Goal: Task Accomplishment & Management: Use online tool/utility

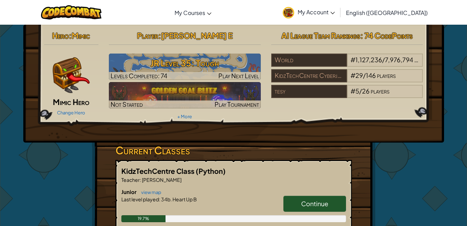
click at [309, 201] on span "Continue" at bounding box center [314, 204] width 27 height 8
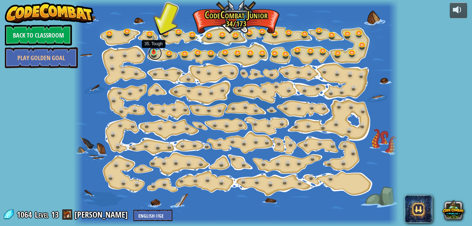
click at [149, 52] on link at bounding box center [155, 53] width 14 height 14
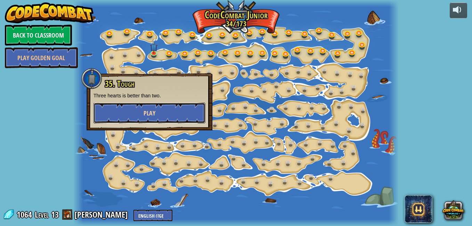
click at [169, 108] on button "Play" at bounding box center [150, 113] width 112 height 21
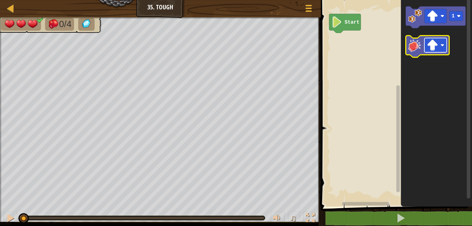
click at [433, 44] on image "Blockly Workspace" at bounding box center [432, 45] width 11 height 11
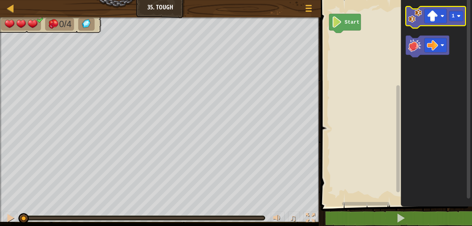
click at [418, 22] on image "Blockly Workspace" at bounding box center [415, 16] width 14 height 14
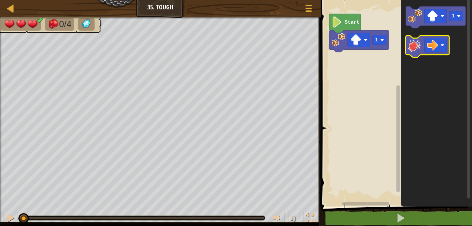
click at [417, 48] on image "Blockly Workspace" at bounding box center [415, 45] width 14 height 14
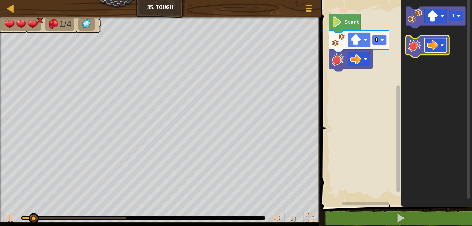
click at [445, 45] on rect "Blockly Workspace" at bounding box center [435, 45] width 22 height 14
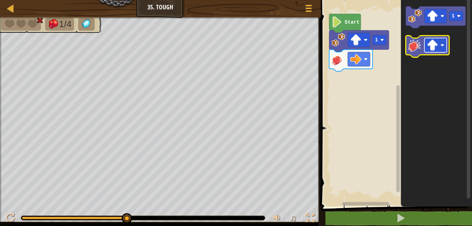
click at [436, 47] on image "Blockly Workspace" at bounding box center [432, 45] width 11 height 11
click at [417, 53] on icon "Blockly Workspace" at bounding box center [427, 46] width 43 height 22
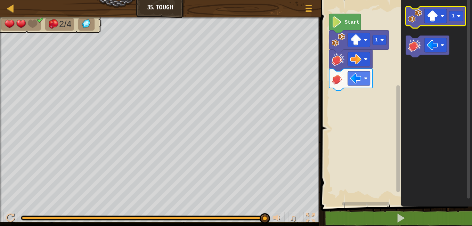
click at [416, 9] on rect "Blockly Workspace" at bounding box center [436, 18] width 60 height 22
click at [420, 15] on image "Blockly Workspace" at bounding box center [415, 16] width 14 height 14
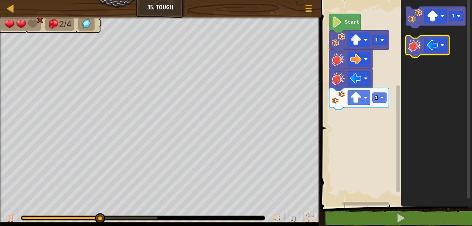
click at [417, 41] on image "Blockly Workspace" at bounding box center [415, 45] width 14 height 14
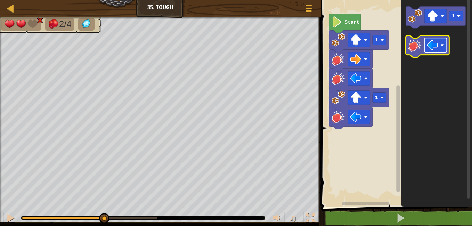
click at [432, 43] on image "Blockly Workspace" at bounding box center [432, 45] width 11 height 11
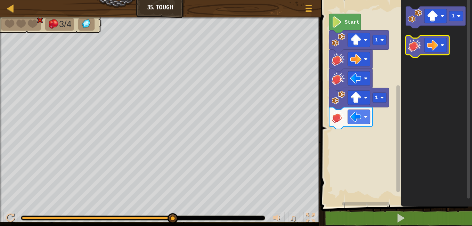
click at [411, 43] on image "Blockly Workspace" at bounding box center [415, 45] width 14 height 14
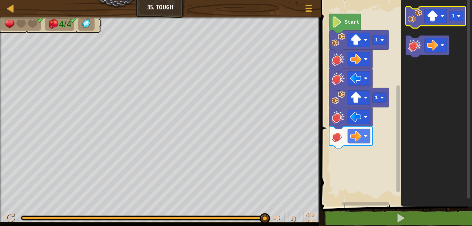
click at [414, 25] on icon "Blockly Workspace" at bounding box center [436, 18] width 60 height 22
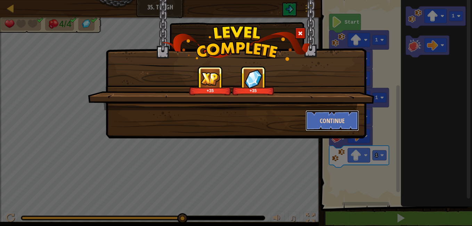
click at [335, 114] on button "Continue" at bounding box center [333, 120] width 54 height 21
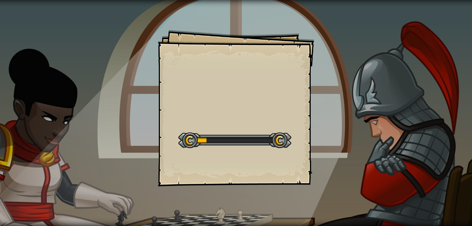
click at [335, 114] on div "Goals Start Level Error loading from server. Try refreshing the page. You'll ne…" at bounding box center [236, 113] width 472 height 226
drag, startPoint x: 335, startPoint y: 114, endPoint x: 248, endPoint y: 92, distance: 90.0
click at [246, 104] on div "Goals Start Level Error loading from server. Try refreshing the page. You'll ne…" at bounding box center [236, 113] width 472 height 226
click at [228, 109] on div "Goals Start Level Error loading from server. Try refreshing the page. You'll ne…" at bounding box center [236, 108] width 156 height 156
drag, startPoint x: 333, startPoint y: 43, endPoint x: 331, endPoint y: 60, distance: 17.2
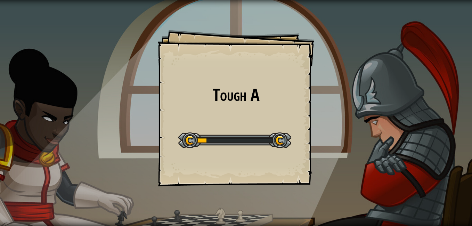
click at [331, 60] on div "Tough A Goals Start Level Error loading from server. Try refreshing the page. Y…" at bounding box center [236, 113] width 472 height 226
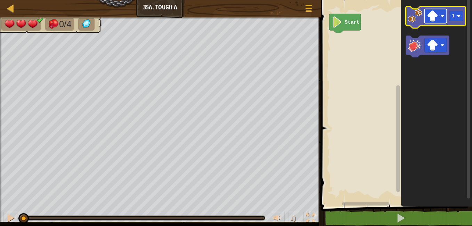
click at [444, 12] on rect "Blockly Workspace" at bounding box center [435, 16] width 22 height 14
click at [416, 21] on image "Blockly Workspace" at bounding box center [415, 16] width 14 height 14
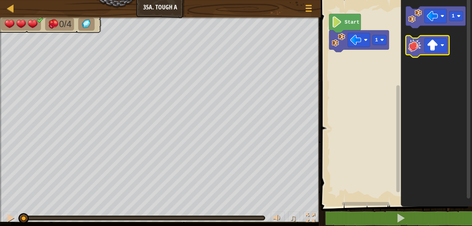
click at [415, 48] on image "Blockly Workspace" at bounding box center [415, 45] width 14 height 14
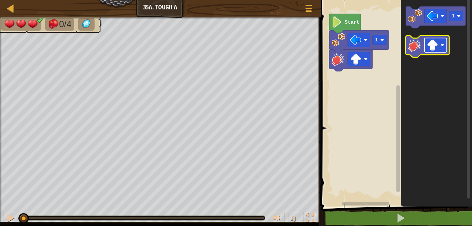
click at [438, 44] on image "Blockly Workspace" at bounding box center [432, 45] width 11 height 11
click at [420, 47] on image "Blockly Workspace" at bounding box center [415, 45] width 14 height 14
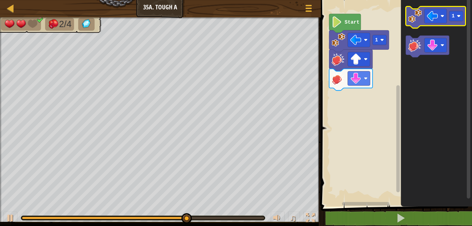
click at [415, 22] on image "Blockly Workspace" at bounding box center [415, 16] width 14 height 14
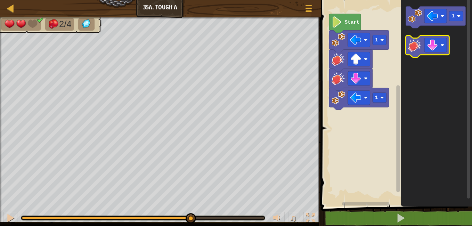
click at [409, 45] on image "Blockly Workspace" at bounding box center [415, 45] width 14 height 14
click at [440, 45] on rect "Blockly Workspace" at bounding box center [435, 45] width 22 height 14
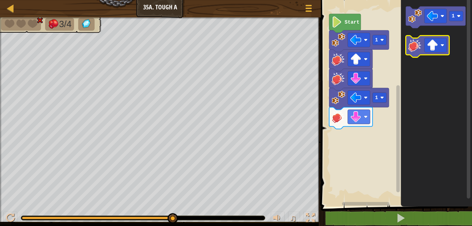
click at [412, 45] on image "Blockly Workspace" at bounding box center [415, 45] width 14 height 14
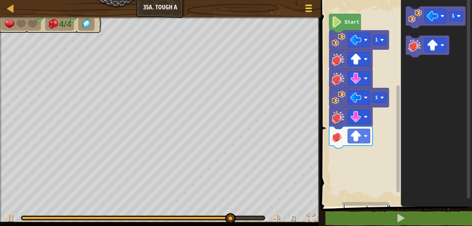
click at [312, 17] on button "Game Menu" at bounding box center [309, 9] width 18 height 17
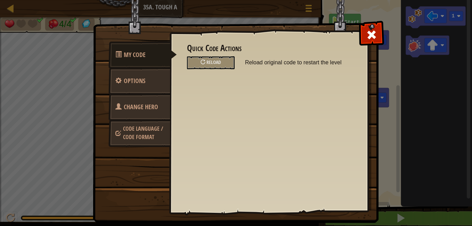
click at [150, 98] on link "Change Hero" at bounding box center [139, 107] width 62 height 27
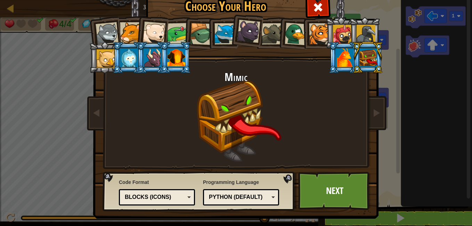
click at [242, 83] on h2 "Mimic" at bounding box center [236, 77] width 261 height 12
click at [233, 78] on h2 "Mimic" at bounding box center [236, 77] width 261 height 12
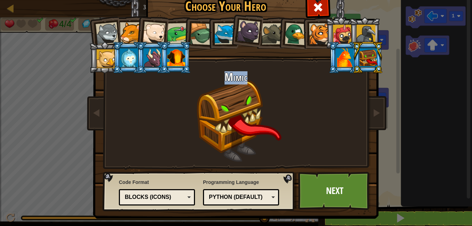
click at [177, 60] on div at bounding box center [176, 57] width 18 height 19
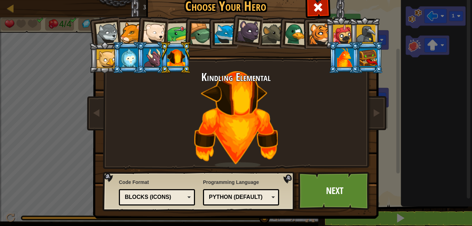
click at [339, 37] on div at bounding box center [342, 34] width 19 height 19
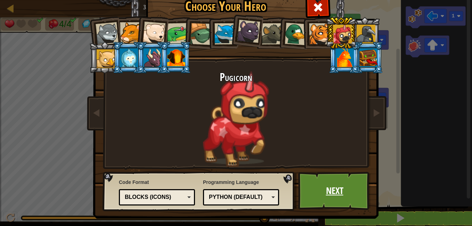
click at [323, 197] on link "Next" at bounding box center [334, 191] width 73 height 38
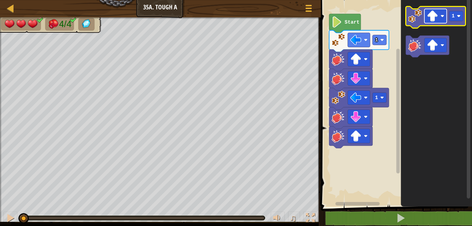
click at [430, 16] on image "Blockly Workspace" at bounding box center [432, 15] width 11 height 11
click at [418, 16] on image "Blockly Workspace" at bounding box center [415, 16] width 14 height 14
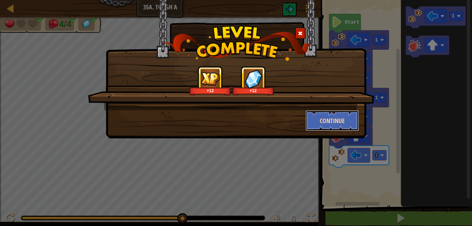
drag, startPoint x: 331, startPoint y: 121, endPoint x: 324, endPoint y: 130, distance: 10.6
click at [324, 130] on button "Continue" at bounding box center [333, 120] width 54 height 21
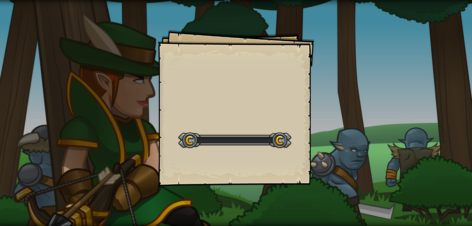
click at [329, 119] on div "Goals Start Level Error loading from server. Try refreshing the page. You'll ne…" at bounding box center [236, 113] width 472 height 226
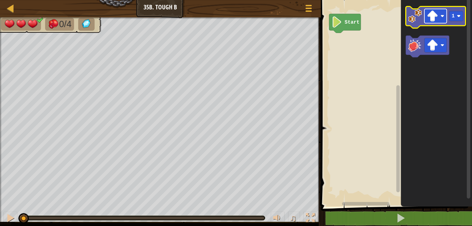
click at [441, 16] on image "Blockly Workspace" at bounding box center [442, 16] width 4 height 4
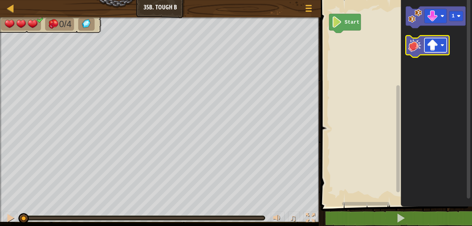
click at [431, 44] on image "Blockly Workspace" at bounding box center [432, 45] width 11 height 11
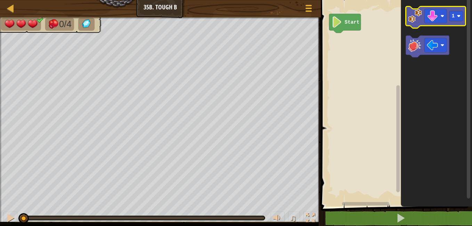
click at [422, 21] on icon "Blockly Workspace" at bounding box center [436, 18] width 60 height 22
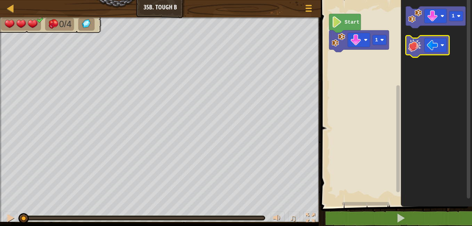
click at [417, 50] on image "Blockly Workspace" at bounding box center [415, 45] width 14 height 14
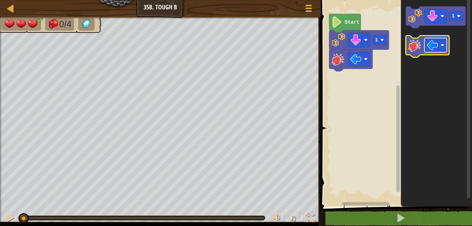
click at [445, 43] on rect "Blockly Workspace" at bounding box center [435, 45] width 22 height 14
click at [422, 48] on icon "Blockly Workspace" at bounding box center [427, 46] width 43 height 22
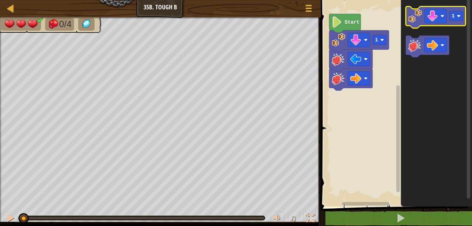
click at [409, 18] on image "Blockly Workspace" at bounding box center [415, 16] width 14 height 14
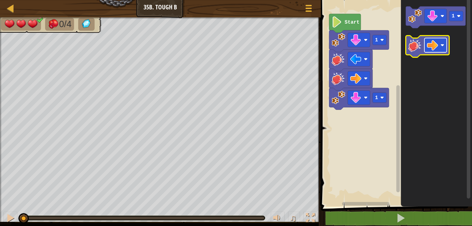
click at [431, 47] on image "Blockly Workspace" at bounding box center [432, 45] width 11 height 11
click at [416, 40] on image "Blockly Workspace" at bounding box center [415, 45] width 14 height 14
click at [438, 43] on image "Blockly Workspace" at bounding box center [432, 45] width 11 height 11
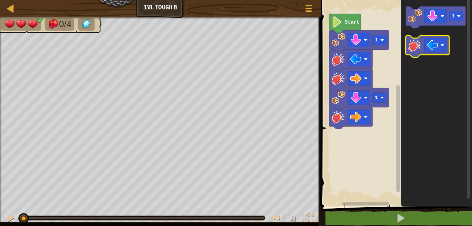
click at [418, 44] on image "Blockly Workspace" at bounding box center [415, 45] width 14 height 14
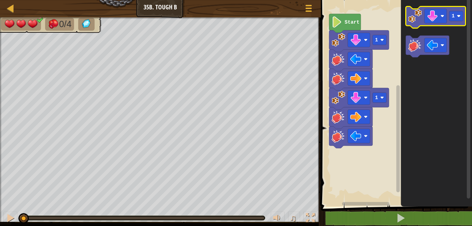
click at [419, 18] on image "Blockly Workspace" at bounding box center [415, 16] width 14 height 14
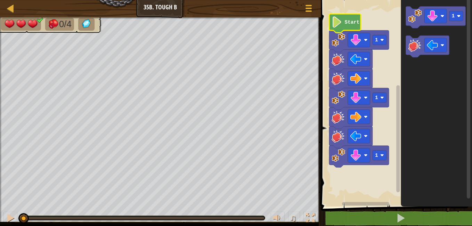
click at [345, 22] on text "Start" at bounding box center [352, 22] width 15 height 6
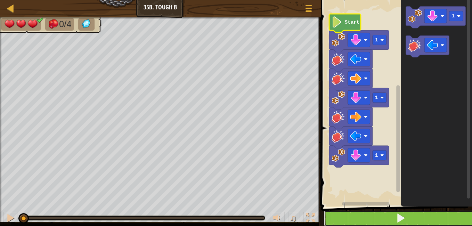
click at [351, 220] on button at bounding box center [400, 218] width 153 height 16
click at [351, 218] on button at bounding box center [400, 218] width 153 height 16
click at [351, 217] on button at bounding box center [400, 218] width 153 height 16
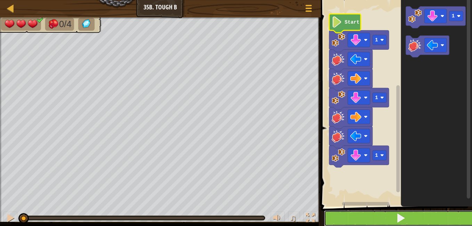
click at [350, 216] on button at bounding box center [400, 218] width 153 height 16
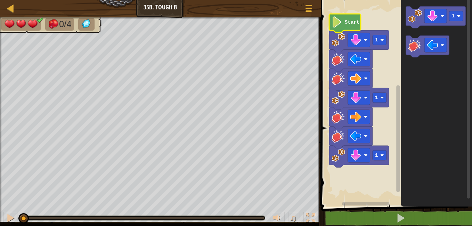
click at [349, 14] on g "Start 1 1 1" at bounding box center [359, 90] width 60 height 153
click at [348, 22] on text "Start" at bounding box center [352, 22] width 15 height 6
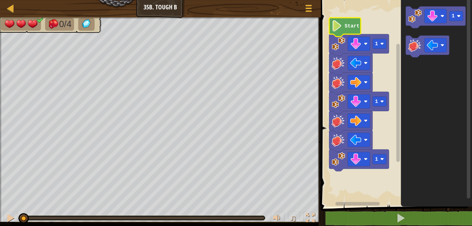
click at [349, 26] on text "Start" at bounding box center [352, 26] width 15 height 6
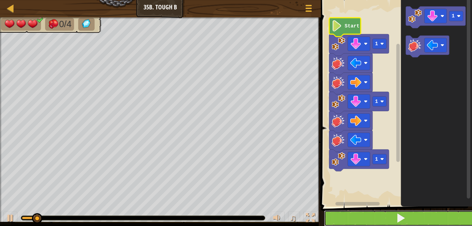
click at [335, 217] on button at bounding box center [400, 218] width 153 height 16
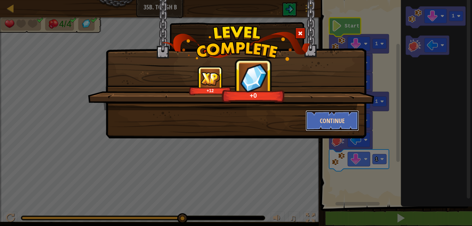
click at [331, 111] on button "Continue" at bounding box center [333, 120] width 54 height 21
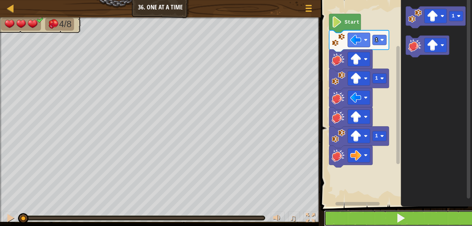
click at [352, 219] on button at bounding box center [400, 218] width 153 height 16
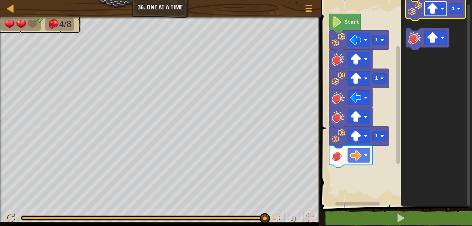
click at [436, 5] on image "Blockly Workspace" at bounding box center [432, 8] width 11 height 11
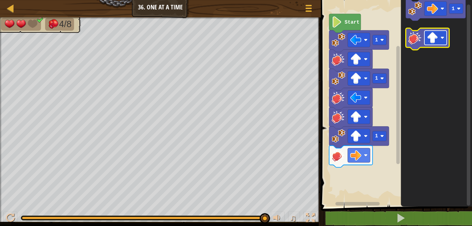
click at [428, 41] on image "Blockly Workspace" at bounding box center [432, 37] width 11 height 11
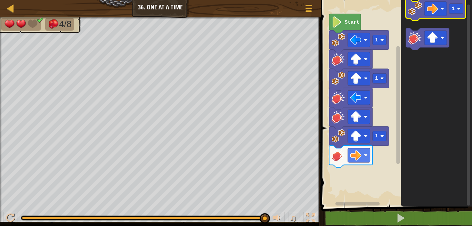
click at [416, 7] on image "Blockly Workspace" at bounding box center [415, 9] width 14 height 14
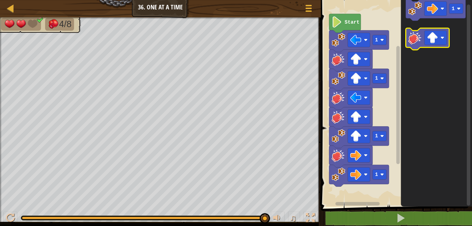
click at [420, 38] on image "Blockly Workspace" at bounding box center [415, 38] width 14 height 14
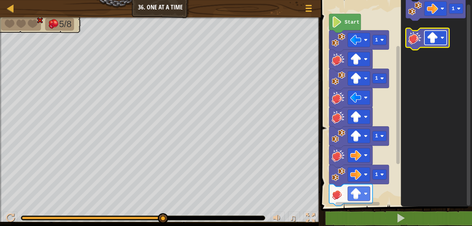
click at [438, 37] on rect "Blockly Workspace" at bounding box center [435, 38] width 22 height 14
click at [414, 34] on image "Blockly Workspace" at bounding box center [415, 38] width 14 height 14
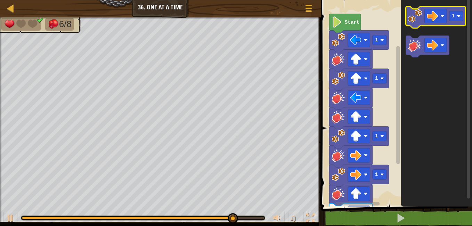
click at [415, 14] on image "Blockly Workspace" at bounding box center [415, 16] width 14 height 14
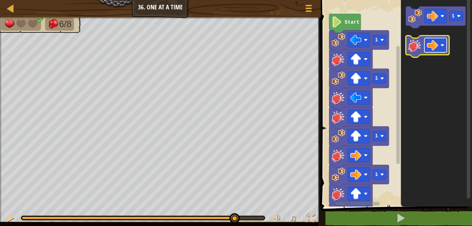
click at [428, 41] on image "Blockly Workspace" at bounding box center [432, 45] width 11 height 11
click at [418, 38] on image "Blockly Workspace" at bounding box center [415, 45] width 14 height 14
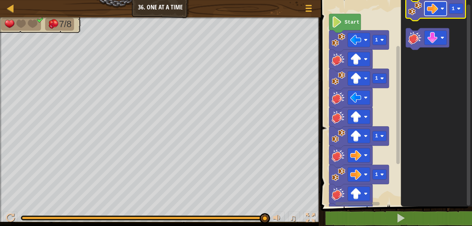
click at [425, 4] on rect "Blockly Workspace" at bounding box center [435, 8] width 22 height 14
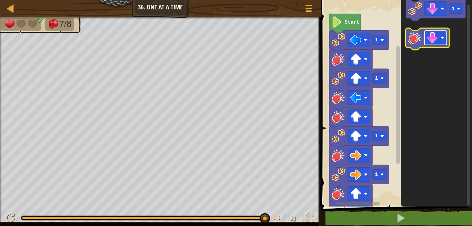
click at [445, 36] on rect "Blockly Workspace" at bounding box center [435, 38] width 22 height 14
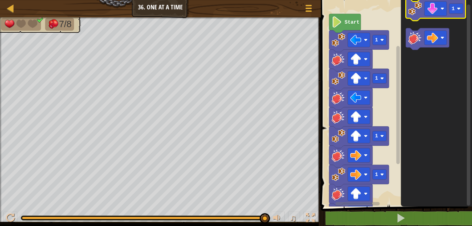
click at [415, 16] on icon "Blockly Workspace" at bounding box center [436, 10] width 60 height 22
click at [408, 42] on icon "Blockly Workspace" at bounding box center [427, 39] width 43 height 22
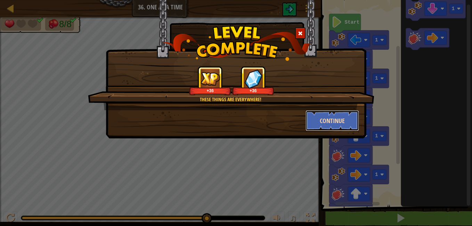
click at [324, 127] on button "Continue" at bounding box center [333, 120] width 54 height 21
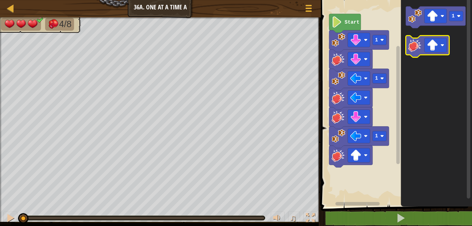
click at [420, 41] on image "Blockly Workspace" at bounding box center [415, 45] width 14 height 14
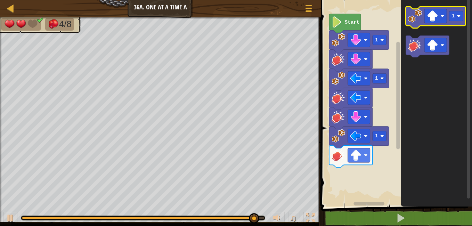
click at [418, 15] on image "Blockly Workspace" at bounding box center [415, 16] width 14 height 14
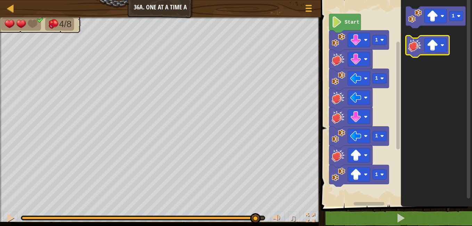
click at [420, 53] on icon "Blockly Workspace" at bounding box center [427, 46] width 43 height 22
click at [434, 39] on rect "Blockly Workspace" at bounding box center [435, 45] width 22 height 14
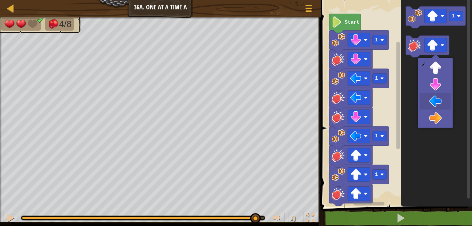
drag, startPoint x: 423, startPoint y: 96, endPoint x: 418, endPoint y: 77, distance: 19.8
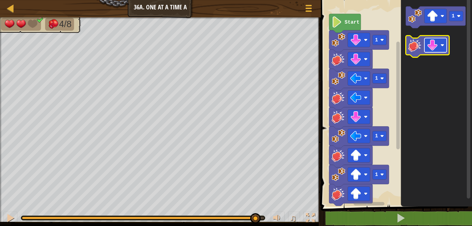
click at [428, 46] on image "Blockly Workspace" at bounding box center [432, 45] width 11 height 11
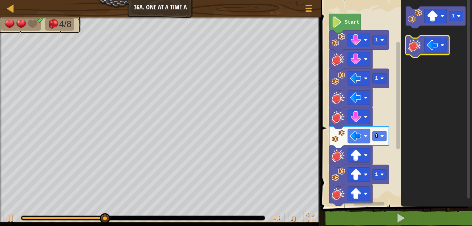
click at [415, 46] on image "Blockly Workspace" at bounding box center [415, 45] width 14 height 14
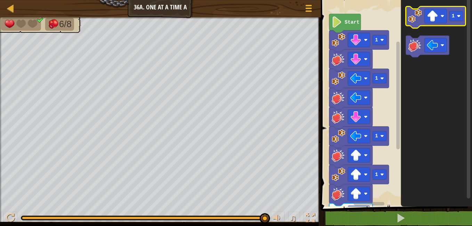
click at [416, 21] on image "Blockly Workspace" at bounding box center [415, 16] width 14 height 14
click at [438, 11] on image "Blockly Workspace" at bounding box center [432, 15] width 11 height 11
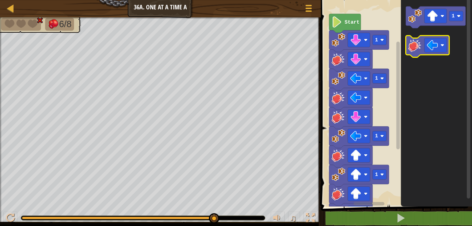
click at [428, 39] on rect "Blockly Workspace" at bounding box center [435, 45] width 22 height 14
click at [415, 54] on icon "Blockly Workspace" at bounding box center [427, 46] width 43 height 22
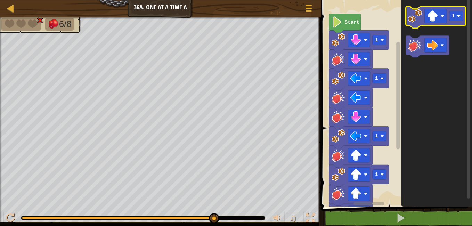
click at [418, 16] on image "Blockly Workspace" at bounding box center [415, 16] width 14 height 14
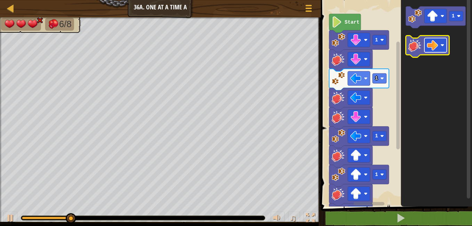
click at [436, 44] on image "Blockly Workspace" at bounding box center [432, 45] width 11 height 11
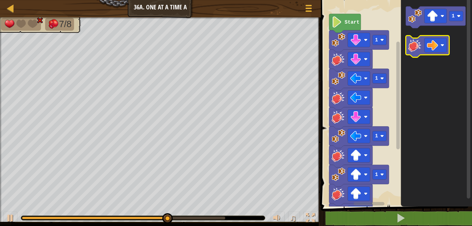
click at [415, 49] on image "Blockly Workspace" at bounding box center [415, 45] width 14 height 14
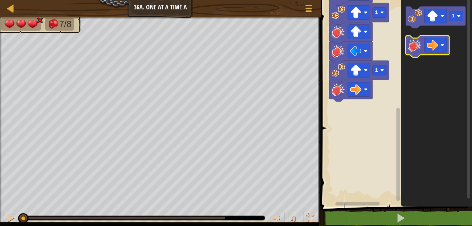
click at [440, 37] on icon "Blockly Workspace" at bounding box center [427, 46] width 43 height 22
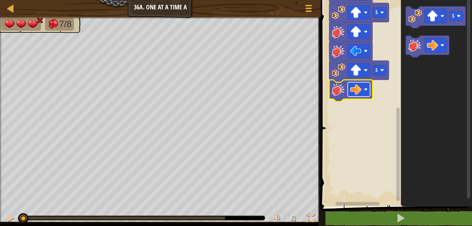
click at [362, 86] on rect "Blockly Workspace" at bounding box center [359, 89] width 22 height 14
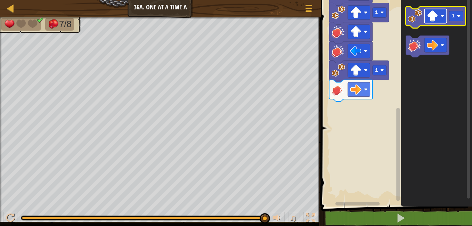
click at [442, 14] on rect "Blockly Workspace" at bounding box center [435, 16] width 22 height 14
click at [422, 23] on icon "Blockly Workspace" at bounding box center [436, 18] width 60 height 22
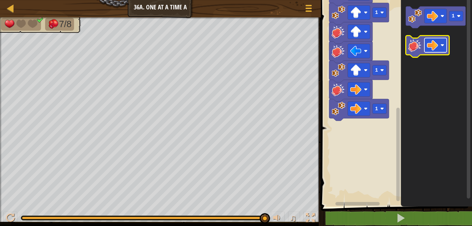
click at [434, 42] on image "Blockly Workspace" at bounding box center [432, 45] width 11 height 11
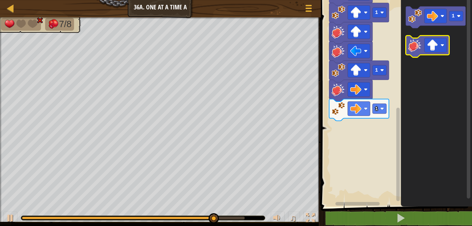
click at [416, 43] on image "Blockly Workspace" at bounding box center [415, 45] width 14 height 14
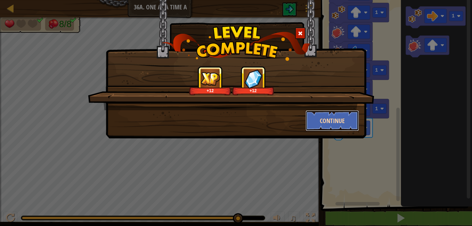
click at [350, 116] on button "Continue" at bounding box center [333, 120] width 54 height 21
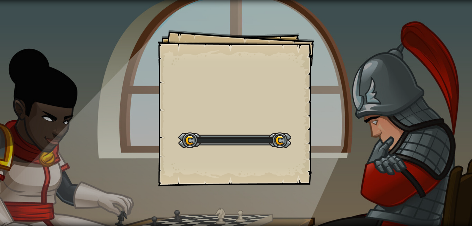
click at [350, 116] on div "Goals Start Level Error loading from server. Try refreshing the page. You'll ne…" at bounding box center [236, 113] width 472 height 226
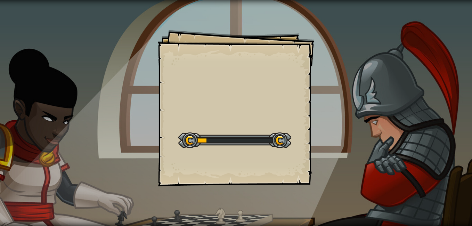
click at [350, 116] on div "Goals Start Level Error loading from server. Try refreshing the page. You'll ne…" at bounding box center [236, 113] width 472 height 226
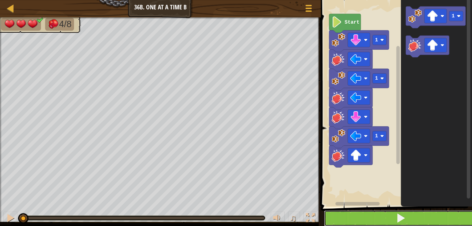
click at [338, 210] on button at bounding box center [400, 218] width 153 height 16
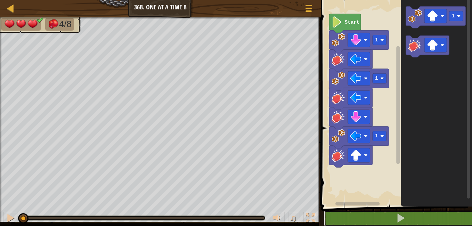
click at [340, 210] on button at bounding box center [400, 218] width 153 height 16
click at [339, 205] on rect "Blockly Workspace" at bounding box center [357, 203] width 44 height 3
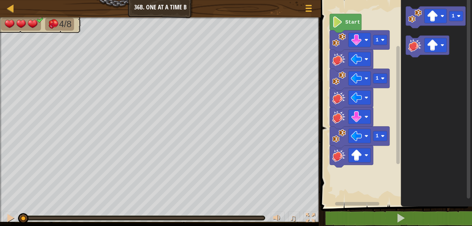
click at [339, 204] on rect "Blockly Workspace" at bounding box center [357, 203] width 44 height 3
click at [339, 221] on div "1 2 3 4 5 6 7 8 go ( 'down' , 1 ) hit ( 'left' ) go ( 'left' , 1 ) hit ( 'left'…" at bounding box center [395, 117] width 153 height 229
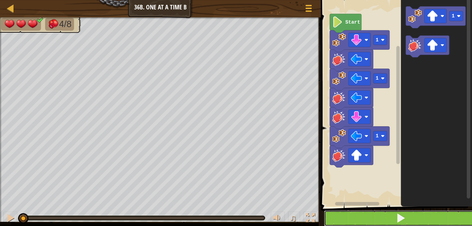
click at [339, 224] on button at bounding box center [400, 218] width 153 height 16
drag, startPoint x: 339, startPoint y: 222, endPoint x: 338, endPoint y: 215, distance: 7.1
click at [338, 215] on button at bounding box center [400, 218] width 153 height 16
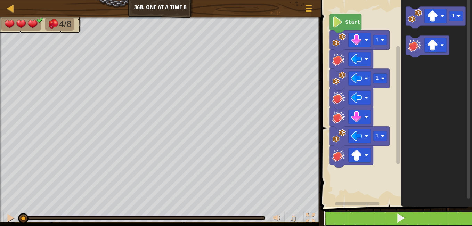
click at [338, 214] on button at bounding box center [400, 218] width 153 height 16
click at [337, 214] on button at bounding box center [400, 218] width 153 height 16
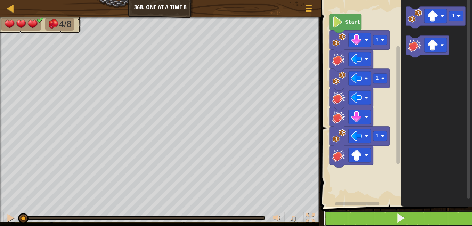
click at [337, 214] on button at bounding box center [400, 218] width 153 height 16
click at [337, 212] on button at bounding box center [400, 218] width 153 height 16
drag, startPoint x: 337, startPoint y: 212, endPoint x: 333, endPoint y: 213, distance: 4.0
click at [333, 213] on button at bounding box center [400, 218] width 153 height 16
click at [330, 216] on button at bounding box center [400, 218] width 153 height 16
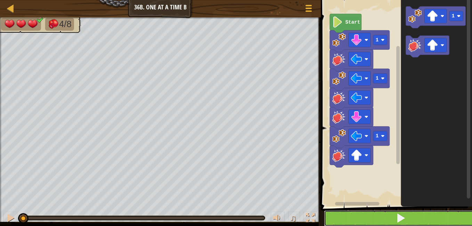
click at [327, 218] on button at bounding box center [400, 218] width 153 height 16
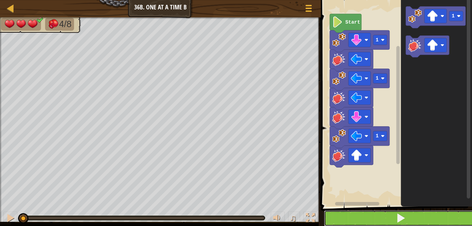
click at [327, 218] on button at bounding box center [400, 218] width 153 height 16
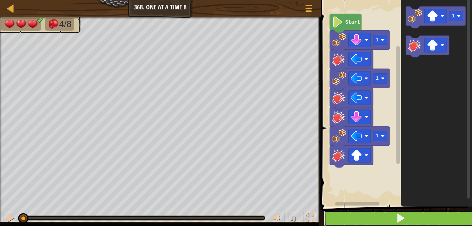
click at [327, 218] on button at bounding box center [400, 218] width 153 height 16
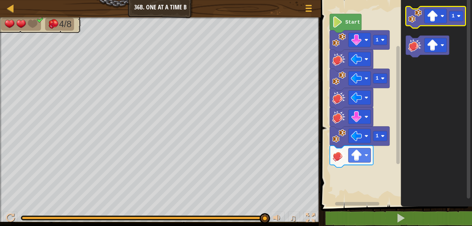
click at [411, 15] on image "Blockly Workspace" at bounding box center [415, 16] width 14 height 14
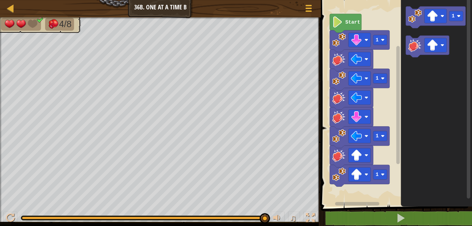
click at [421, 48] on image "Blockly Workspace" at bounding box center [415, 45] width 14 height 14
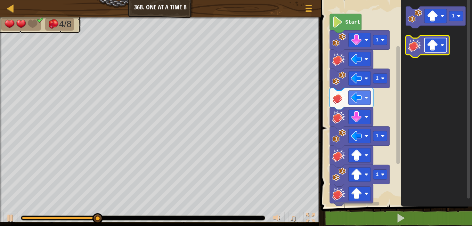
click at [431, 44] on image "Blockly Workspace" at bounding box center [432, 45] width 11 height 11
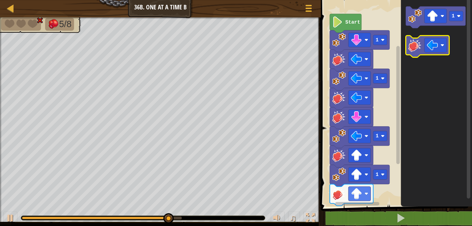
click at [413, 54] on icon "Blockly Workspace" at bounding box center [427, 46] width 43 height 22
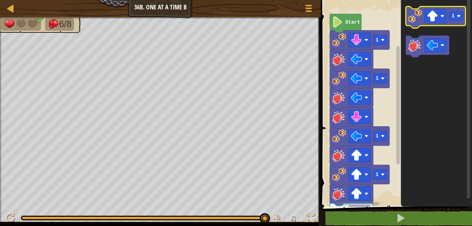
click at [417, 17] on image "Blockly Workspace" at bounding box center [415, 16] width 14 height 14
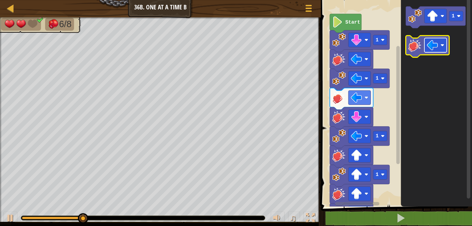
click at [431, 44] on image "Blockly Workspace" at bounding box center [432, 45] width 11 height 11
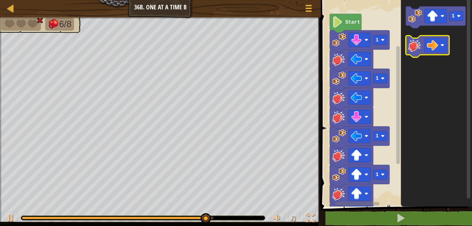
click at [416, 55] on icon "Blockly Workspace" at bounding box center [427, 46] width 43 height 22
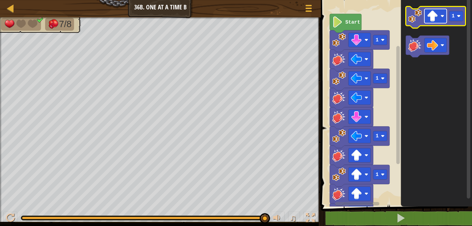
click at [433, 14] on image "Blockly Workspace" at bounding box center [432, 15] width 11 height 11
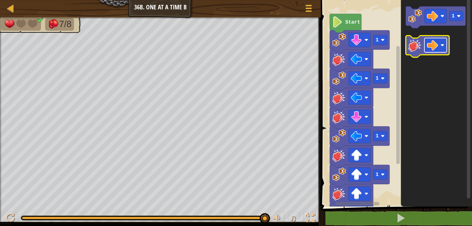
click at [430, 38] on rect "Blockly Workspace" at bounding box center [435, 45] width 22 height 14
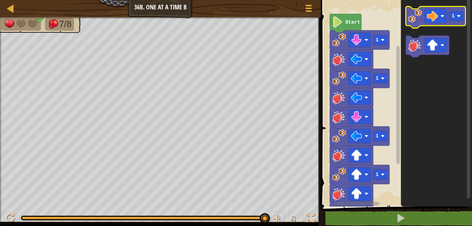
click at [422, 18] on image "Blockly Workspace" at bounding box center [415, 16] width 14 height 14
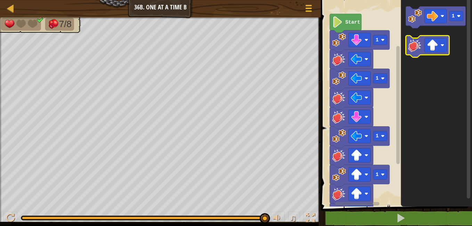
click at [419, 42] on image "Blockly Workspace" at bounding box center [415, 45] width 14 height 14
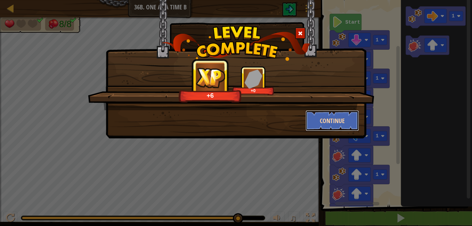
click at [349, 115] on button "Continue" at bounding box center [333, 120] width 54 height 21
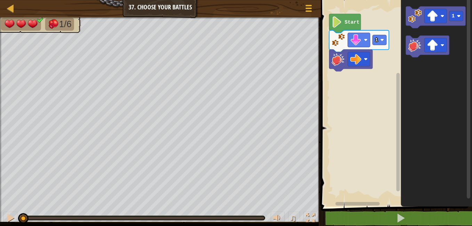
click at [422, 205] on icon "Blockly Workspace" at bounding box center [436, 102] width 71 height 210
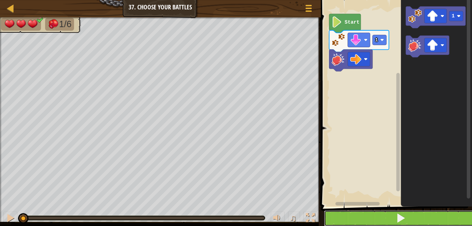
click at [422, 211] on button at bounding box center [400, 218] width 153 height 16
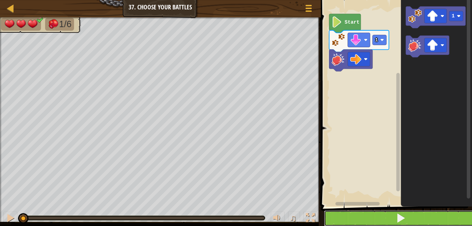
click at [422, 211] on button at bounding box center [400, 218] width 153 height 16
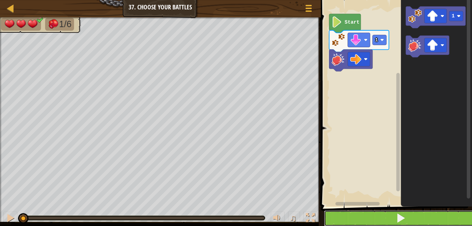
click at [422, 211] on button at bounding box center [400, 218] width 153 height 16
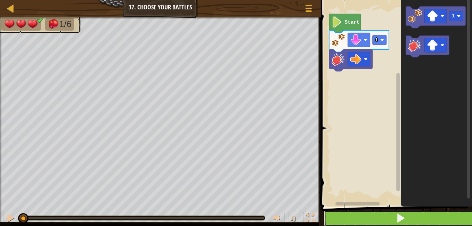
click at [422, 211] on button at bounding box center [400, 218] width 153 height 16
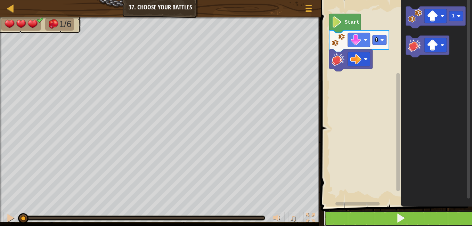
click at [422, 211] on button at bounding box center [400, 218] width 153 height 16
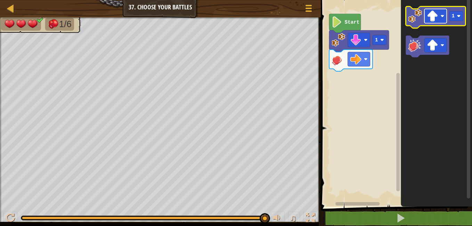
click at [436, 16] on image "Blockly Workspace" at bounding box center [432, 15] width 11 height 11
click at [307, 10] on div at bounding box center [308, 8] width 9 height 10
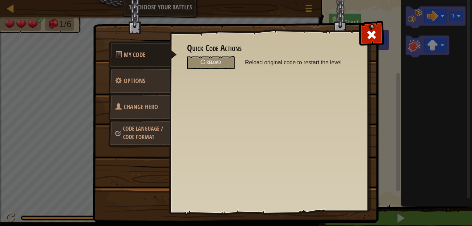
click at [135, 112] on link "Change Hero" at bounding box center [139, 107] width 62 height 27
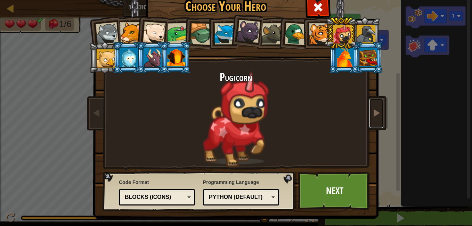
click at [374, 123] on link at bounding box center [377, 113] width 14 height 29
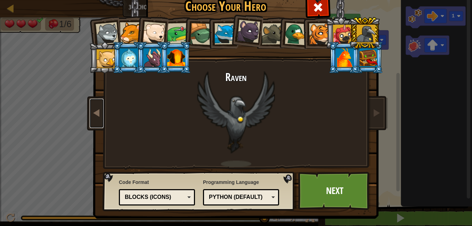
click at [96, 127] on link at bounding box center [97, 113] width 14 height 29
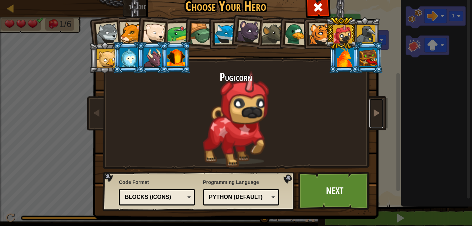
click at [380, 114] on link at bounding box center [377, 113] width 14 height 29
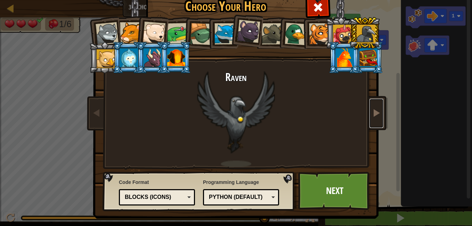
click at [379, 114] on link at bounding box center [377, 113] width 14 height 29
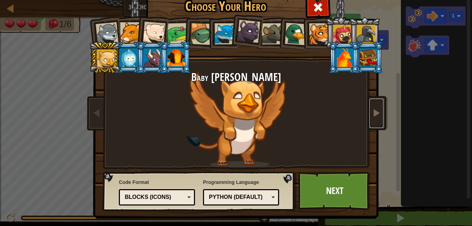
click at [379, 114] on link at bounding box center [377, 113] width 14 height 29
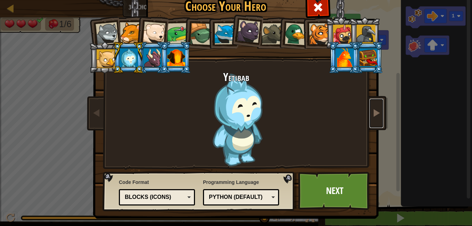
click at [376, 114] on span at bounding box center [376, 112] width 8 height 8
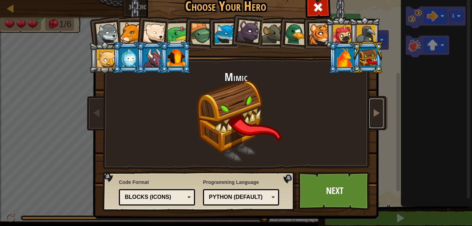
click at [376, 114] on span at bounding box center [376, 112] width 8 height 8
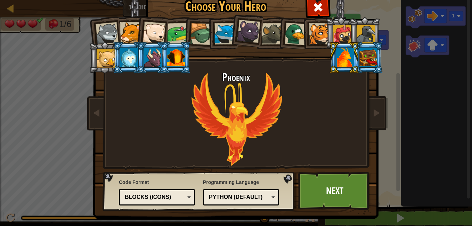
click at [95, 97] on img at bounding box center [237, 94] width 301 height 249
click at [177, 52] on div at bounding box center [176, 57] width 18 height 19
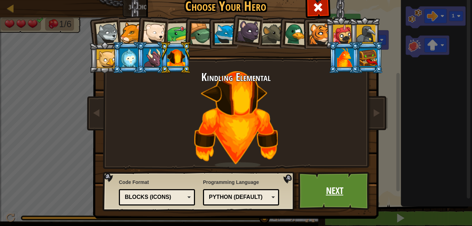
click at [343, 195] on link "Next" at bounding box center [334, 191] width 73 height 38
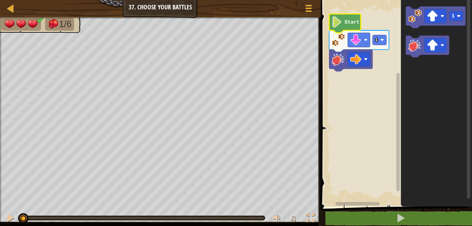
click at [341, 26] on image "Blockly Workspace" at bounding box center [337, 21] width 10 height 11
click at [342, 26] on image "Blockly Workspace" at bounding box center [337, 21] width 10 height 11
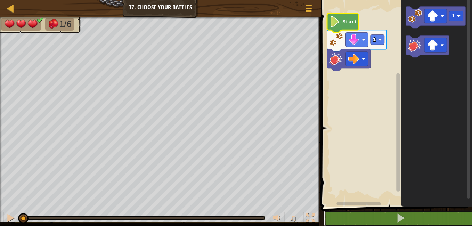
drag, startPoint x: 384, startPoint y: 222, endPoint x: 388, endPoint y: 234, distance: 11.9
click at [388, 0] on html "Map Junior 37. Choose Your Battles Game Menu 1 הההההההההההההההההההההההההההההההה…" at bounding box center [236, 0] width 472 height 0
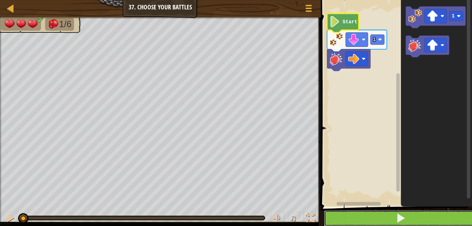
click at [362, 214] on button at bounding box center [400, 218] width 153 height 16
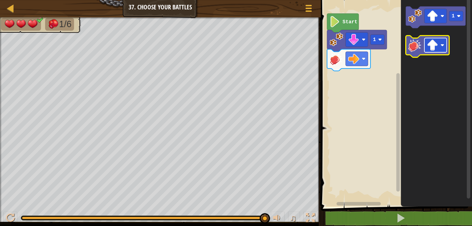
click at [441, 49] on rect "Blockly Workspace" at bounding box center [435, 45] width 22 height 14
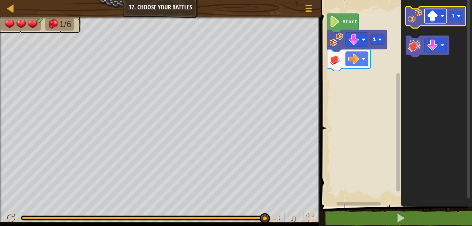
click at [440, 13] on rect "Blockly Workspace" at bounding box center [435, 16] width 22 height 14
click at [414, 13] on image "Blockly Workspace" at bounding box center [415, 16] width 14 height 14
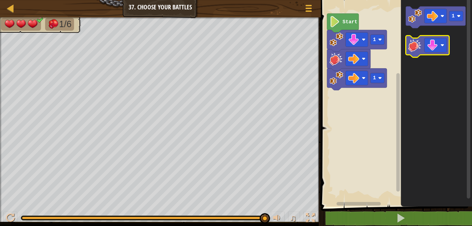
click at [412, 42] on image "Blockly Workspace" at bounding box center [415, 45] width 14 height 14
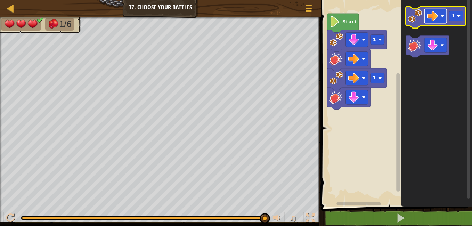
click at [443, 10] on rect "Blockly Workspace" at bounding box center [435, 16] width 22 height 14
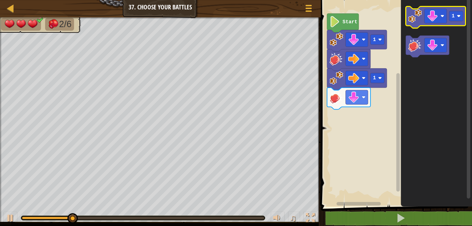
click at [421, 19] on image "Blockly Workspace" at bounding box center [415, 16] width 14 height 14
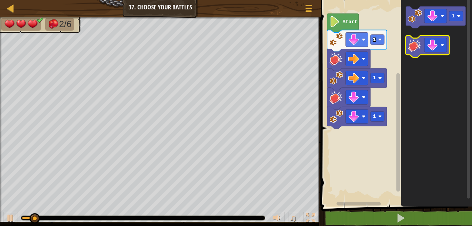
click at [413, 42] on image "Blockly Workspace" at bounding box center [415, 45] width 14 height 14
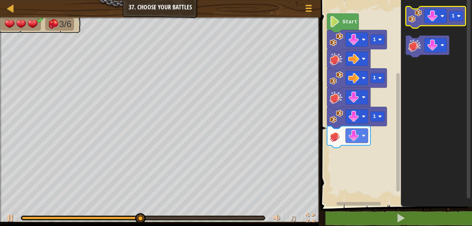
click at [412, 10] on image "Blockly Workspace" at bounding box center [415, 16] width 14 height 14
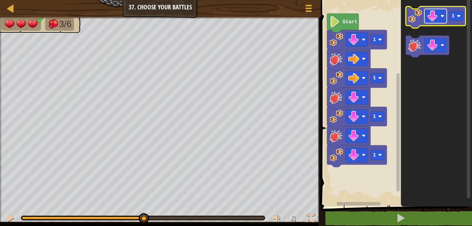
click at [433, 19] on image "Blockly Workspace" at bounding box center [432, 15] width 11 height 11
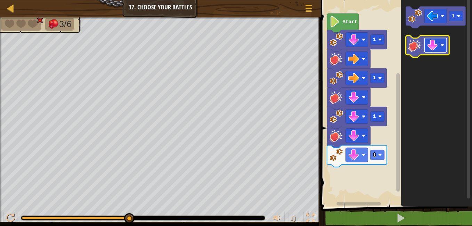
click at [431, 43] on image "Blockly Workspace" at bounding box center [432, 45] width 11 height 11
click at [411, 36] on icon "Blockly Workspace" at bounding box center [427, 46] width 43 height 22
click at [419, 54] on icon "Blockly Workspace" at bounding box center [427, 46] width 43 height 22
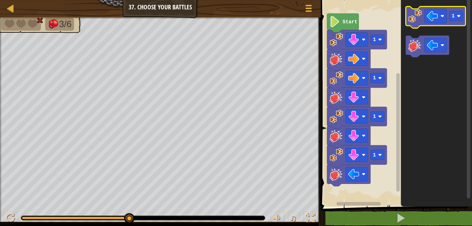
click at [423, 12] on g "1" at bounding box center [436, 18] width 60 height 22
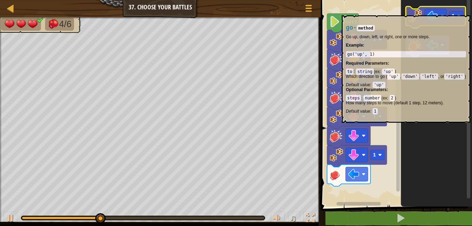
click at [423, 12] on icon "Blockly Workspace" at bounding box center [436, 18] width 60 height 22
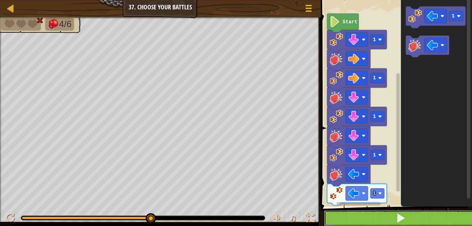
click at [423, 217] on button at bounding box center [400, 218] width 153 height 16
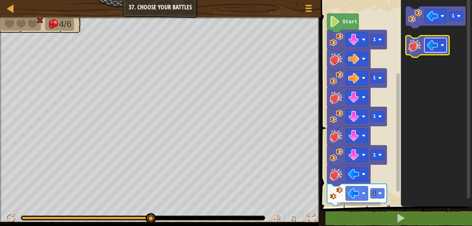
click at [424, 43] on rect "Blockly Workspace" at bounding box center [435, 45] width 22 height 14
click at [416, 46] on image "Blockly Workspace" at bounding box center [415, 45] width 14 height 14
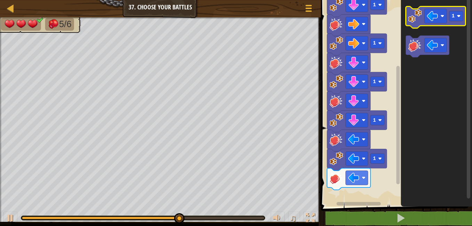
click at [418, 15] on image "Blockly Workspace" at bounding box center [415, 16] width 14 height 14
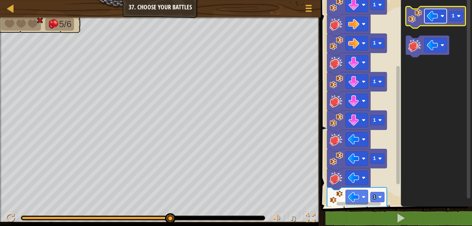
click at [432, 14] on image "Blockly Workspace" at bounding box center [432, 15] width 11 height 11
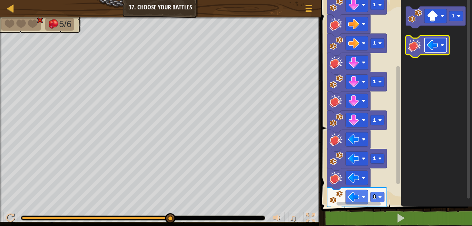
click at [441, 44] on image "Blockly Workspace" at bounding box center [442, 45] width 4 height 4
click at [419, 47] on image "Blockly Workspace" at bounding box center [415, 45] width 14 height 14
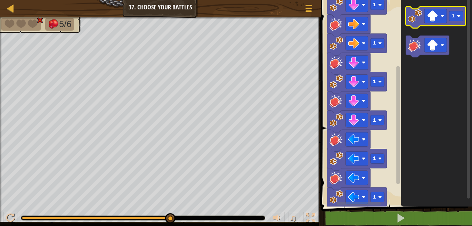
click at [413, 23] on image "Blockly Workspace" at bounding box center [415, 16] width 14 height 14
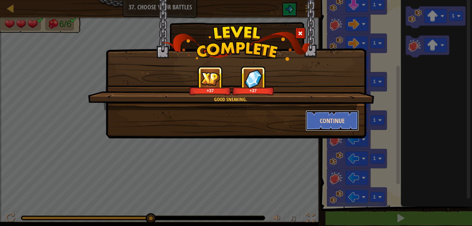
click at [327, 115] on button "Continue" at bounding box center [333, 120] width 54 height 21
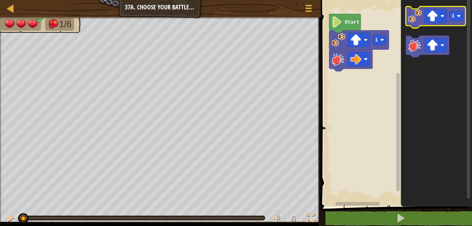
click at [412, 15] on image "Blockly Workspace" at bounding box center [415, 16] width 14 height 14
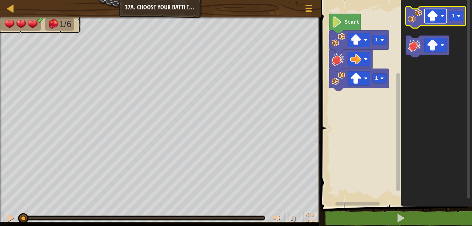
click at [425, 14] on g "Blockly Workspace" at bounding box center [435, 16] width 22 height 14
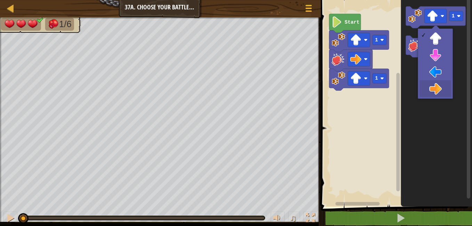
drag, startPoint x: 430, startPoint y: 86, endPoint x: 435, endPoint y: 73, distance: 13.2
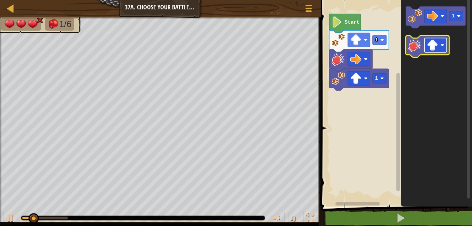
click at [438, 46] on rect "Blockly Workspace" at bounding box center [435, 45] width 22 height 14
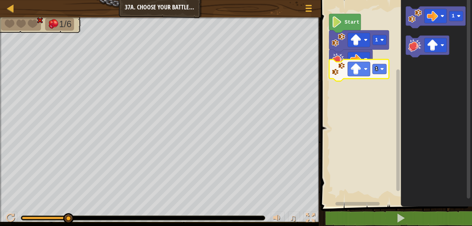
click at [331, 70] on icon "Blockly Workspace" at bounding box center [359, 70] width 60 height 22
click at [363, 73] on rect "Blockly Workspace" at bounding box center [359, 69] width 22 height 14
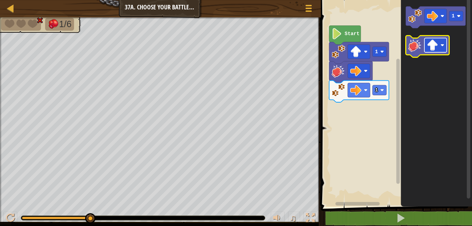
click at [439, 45] on rect "Blockly Workspace" at bounding box center [435, 45] width 22 height 14
click at [419, 43] on image "Blockly Workspace" at bounding box center [415, 45] width 14 height 14
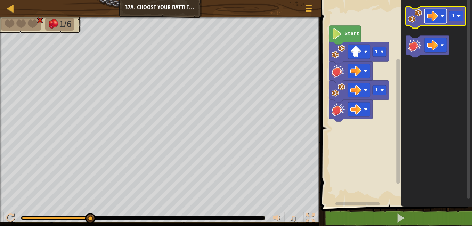
click at [428, 16] on image "Blockly Workspace" at bounding box center [432, 15] width 11 height 11
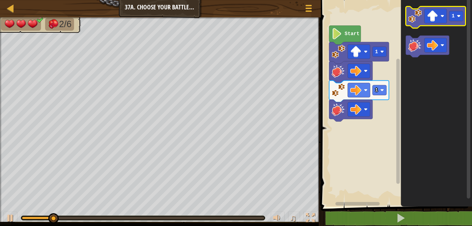
click at [415, 13] on image "Blockly Workspace" at bounding box center [415, 16] width 14 height 14
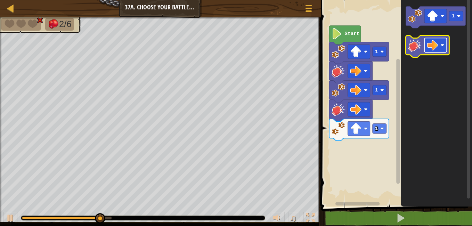
click at [429, 40] on image "Blockly Workspace" at bounding box center [432, 45] width 11 height 11
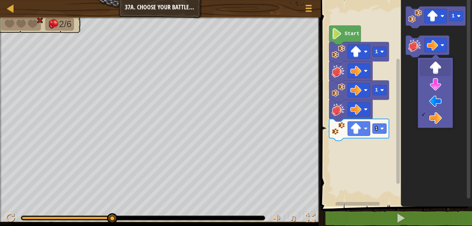
drag, startPoint x: 431, startPoint y: 63, endPoint x: 416, endPoint y: 55, distance: 16.5
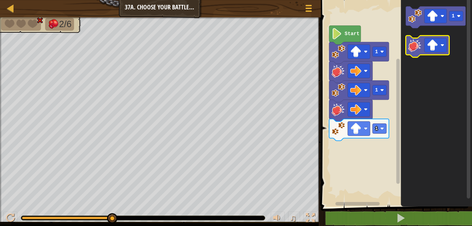
click at [415, 55] on icon "Blockly Workspace" at bounding box center [427, 46] width 43 height 22
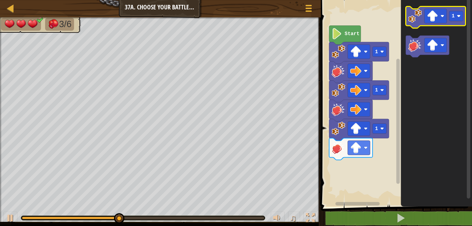
click at [413, 17] on image "Blockly Workspace" at bounding box center [415, 16] width 14 height 14
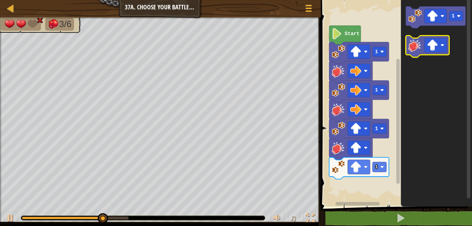
click at [450, 44] on icon "1" at bounding box center [436, 102] width 71 height 210
click at [440, 43] on rect "Blockly Workspace" at bounding box center [435, 45] width 22 height 14
click at [408, 45] on icon "Blockly Workspace" at bounding box center [427, 46] width 43 height 22
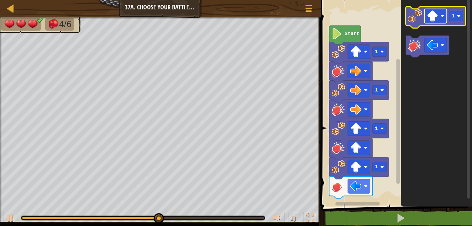
click at [437, 17] on image "Blockly Workspace" at bounding box center [432, 15] width 11 height 11
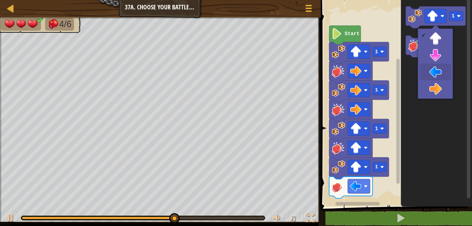
drag, startPoint x: 437, startPoint y: 65, endPoint x: 437, endPoint y: 60, distance: 4.9
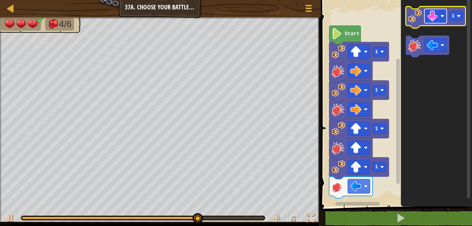
click at [426, 17] on rect "Blockly Workspace" at bounding box center [435, 16] width 22 height 14
click at [417, 13] on image "Blockly Workspace" at bounding box center [415, 16] width 14 height 14
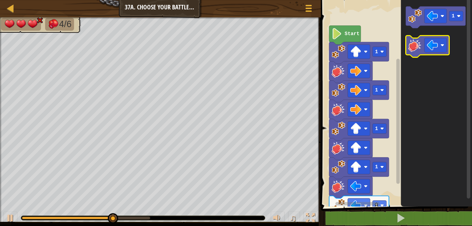
click at [414, 49] on image "Blockly Workspace" at bounding box center [415, 45] width 14 height 14
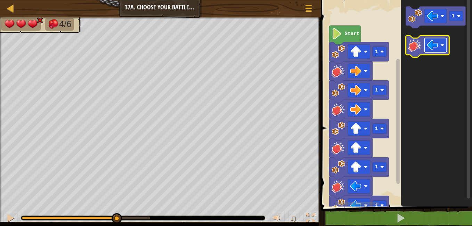
click at [445, 39] on rect "Blockly Workspace" at bounding box center [435, 45] width 22 height 14
click at [417, 42] on image "Blockly Workspace" at bounding box center [415, 45] width 14 height 14
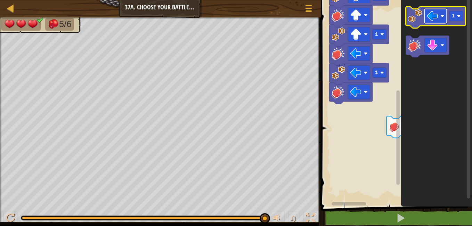
click at [435, 11] on image "Blockly Workspace" at bounding box center [432, 15] width 11 height 11
click at [409, 19] on image "Blockly Workspace" at bounding box center [415, 16] width 14 height 14
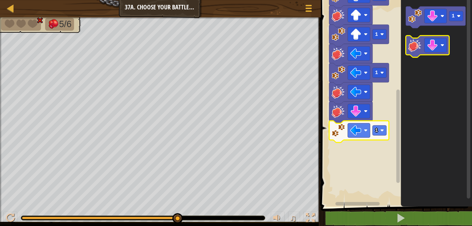
click at [416, 40] on image "Blockly Workspace" at bounding box center [415, 45] width 14 height 14
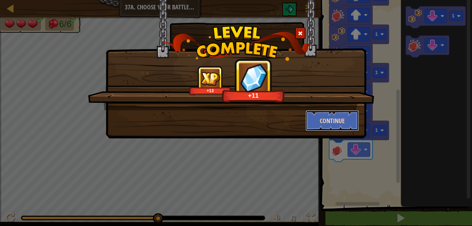
click at [333, 119] on button "Continue" at bounding box center [333, 120] width 54 height 21
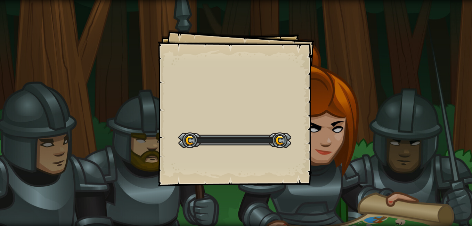
drag, startPoint x: 333, startPoint y: 119, endPoint x: 326, endPoint y: 114, distance: 8.4
click at [326, 114] on div "Goals Start Level Error loading from server. Try refreshing the page. You'll ne…" at bounding box center [236, 113] width 472 height 226
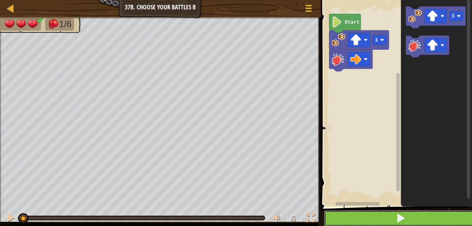
click at [348, 214] on button at bounding box center [400, 218] width 153 height 16
click at [349, 214] on button at bounding box center [400, 218] width 153 height 16
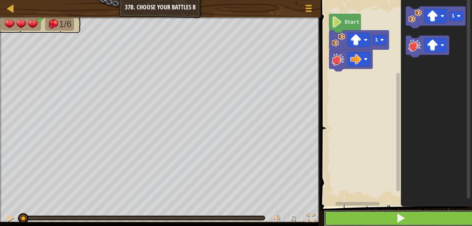
click at [349, 214] on button at bounding box center [400, 218] width 153 height 16
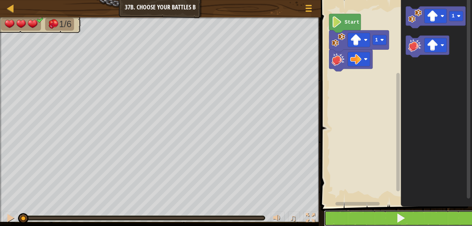
click at [349, 214] on button at bounding box center [400, 218] width 153 height 16
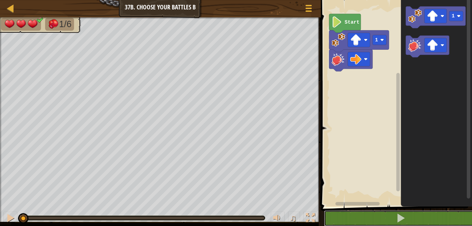
drag, startPoint x: 349, startPoint y: 214, endPoint x: 350, endPoint y: 208, distance: 6.0
click at [350, 212] on button at bounding box center [400, 218] width 153 height 16
click at [350, 208] on span at bounding box center [397, 93] width 157 height 235
click at [351, 207] on span at bounding box center [397, 93] width 157 height 235
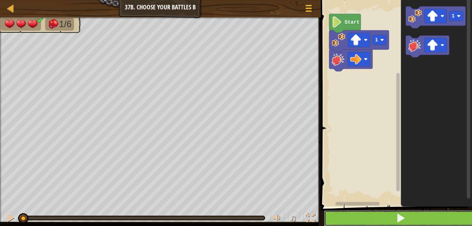
click at [354, 214] on button at bounding box center [400, 218] width 153 height 16
click at [355, 215] on button at bounding box center [400, 218] width 153 height 16
click at [356, 216] on button at bounding box center [400, 218] width 153 height 16
click at [359, 224] on button at bounding box center [400, 218] width 153 height 16
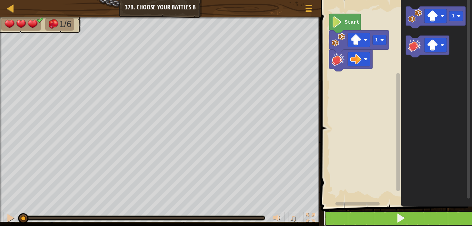
click at [363, 221] on button at bounding box center [400, 218] width 153 height 16
click at [364, 218] on button at bounding box center [400, 218] width 153 height 16
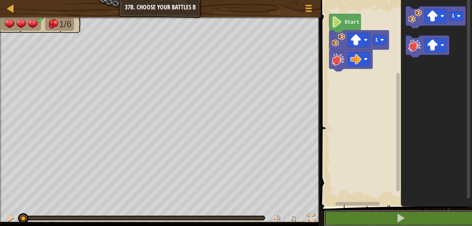
drag, startPoint x: 361, startPoint y: 215, endPoint x: 338, endPoint y: 200, distance: 27.4
click at [338, 200] on div "1 2 3 go ( 'up' , 1 ) hit ( 'right' ) ההההההההההההההההההההההההההההההההההההההההה…" at bounding box center [395, 117] width 153 height 229
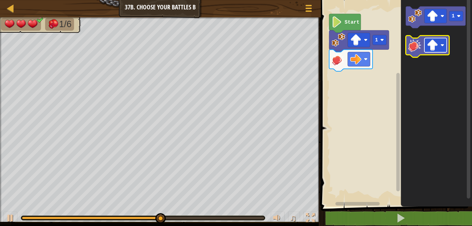
click at [437, 42] on image "Blockly Workspace" at bounding box center [432, 45] width 11 height 11
click at [440, 42] on rect "Blockly Workspace" at bounding box center [435, 45] width 22 height 14
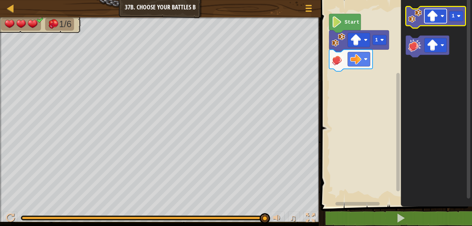
click at [432, 15] on image "Blockly Workspace" at bounding box center [432, 15] width 11 height 11
click at [415, 18] on image "Blockly Workspace" at bounding box center [415, 16] width 14 height 14
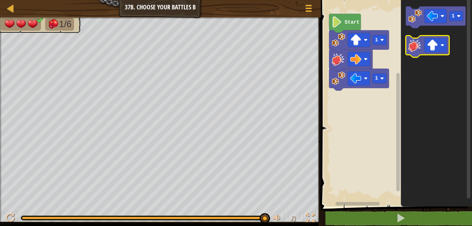
click at [411, 47] on image "Blockly Workspace" at bounding box center [415, 45] width 14 height 14
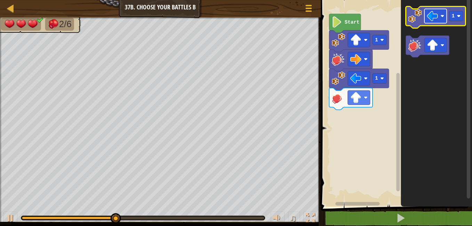
click at [443, 13] on rect "Blockly Workspace" at bounding box center [435, 16] width 22 height 14
click at [417, 20] on image "Blockly Workspace" at bounding box center [415, 16] width 14 height 14
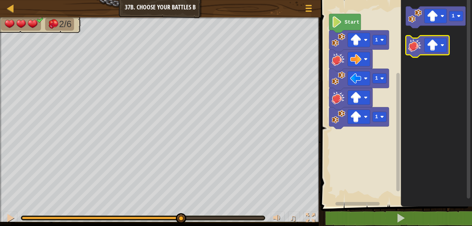
click at [423, 43] on icon "Blockly Workspace" at bounding box center [427, 46] width 43 height 22
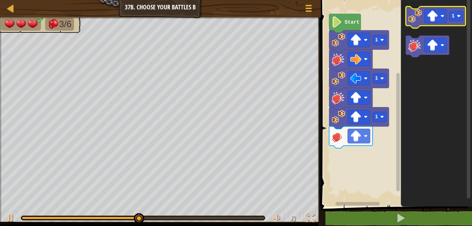
click at [417, 24] on g "1" at bounding box center [436, 18] width 60 height 22
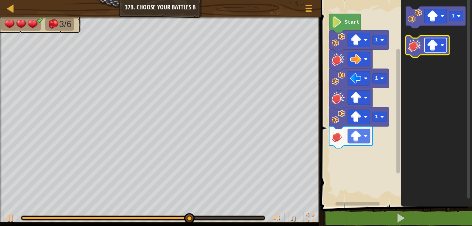
click at [433, 39] on rect "Blockly Workspace" at bounding box center [435, 45] width 22 height 14
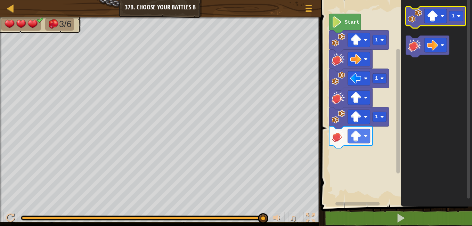
click at [410, 16] on image "Blockly Workspace" at bounding box center [415, 16] width 14 height 14
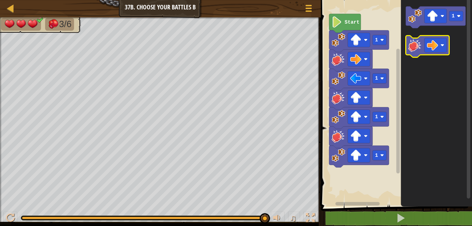
click at [413, 52] on g "Blockly Workspace" at bounding box center [427, 46] width 43 height 22
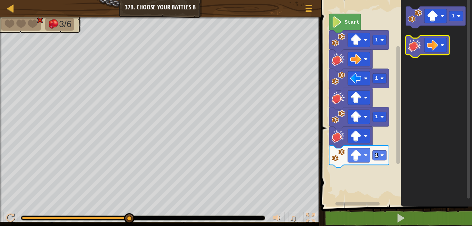
click at [412, 48] on image "Blockly Workspace" at bounding box center [415, 45] width 14 height 14
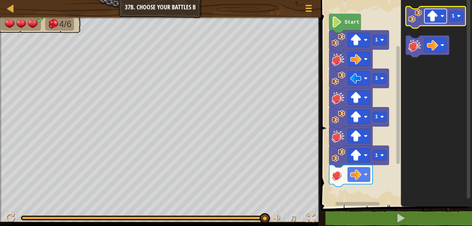
click at [433, 13] on image "Blockly Workspace" at bounding box center [432, 15] width 11 height 11
click at [433, 15] on image "Blockly Workspace" at bounding box center [432, 15] width 11 height 11
click at [408, 24] on g "1" at bounding box center [436, 18] width 60 height 22
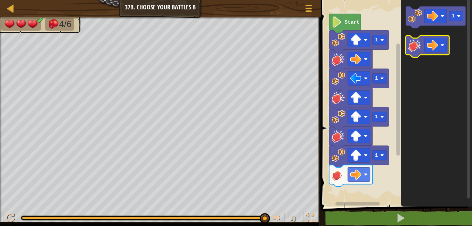
click at [413, 47] on image "Blockly Workspace" at bounding box center [415, 45] width 14 height 14
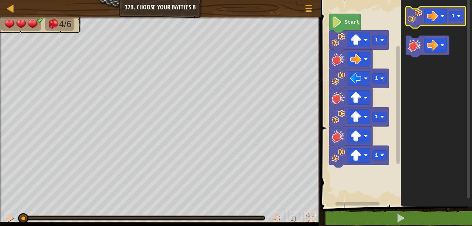
click at [420, 11] on image "Blockly Workspace" at bounding box center [415, 16] width 14 height 14
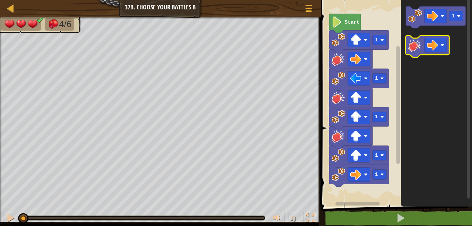
click at [413, 52] on image "Blockly Workspace" at bounding box center [415, 45] width 14 height 14
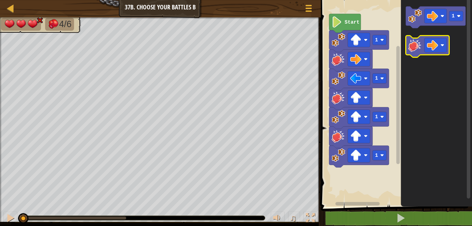
click at [413, 48] on image "Blockly Workspace" at bounding box center [415, 45] width 14 height 14
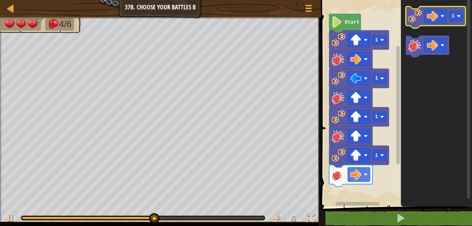
click at [413, 14] on image "Blockly Workspace" at bounding box center [415, 16] width 14 height 14
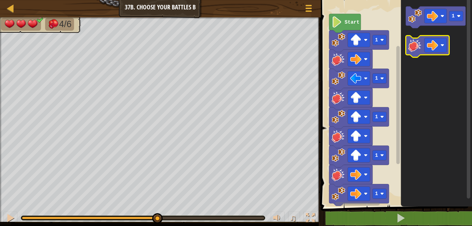
click at [409, 42] on image "Blockly Workspace" at bounding box center [415, 45] width 14 height 14
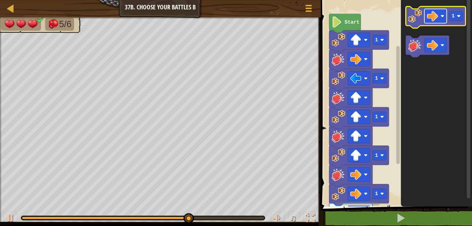
click at [438, 10] on rect "Blockly Workspace" at bounding box center [435, 16] width 22 height 14
click at [446, 16] on rect "Blockly Workspace" at bounding box center [435, 16] width 22 height 14
click at [418, 10] on g "1" at bounding box center [436, 18] width 60 height 22
click at [412, 36] on g "1" at bounding box center [436, 32] width 60 height 51
click at [414, 23] on icon "Blockly Workspace" at bounding box center [436, 18] width 60 height 22
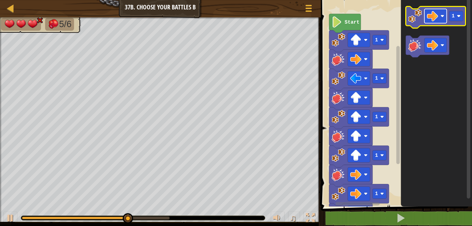
click at [436, 20] on image "Blockly Workspace" at bounding box center [432, 15] width 11 height 11
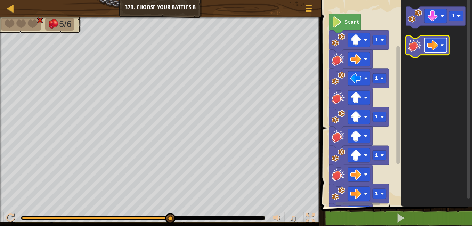
click at [433, 43] on image "Blockly Workspace" at bounding box center [432, 45] width 11 height 11
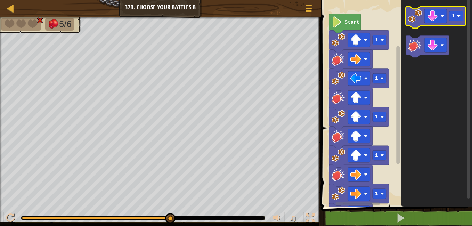
click at [407, 17] on icon "Blockly Workspace" at bounding box center [436, 18] width 60 height 22
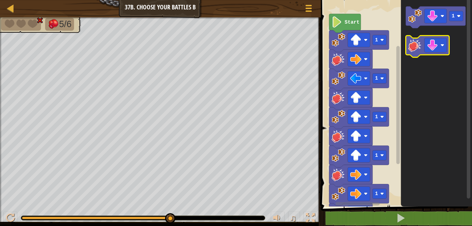
click at [414, 43] on image "Blockly Workspace" at bounding box center [415, 45] width 14 height 14
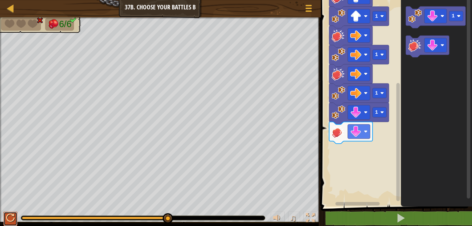
click at [13, 222] on div at bounding box center [10, 217] width 9 height 9
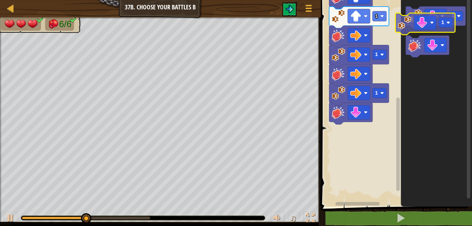
click at [404, 17] on icon "1" at bounding box center [436, 102] width 71 height 210
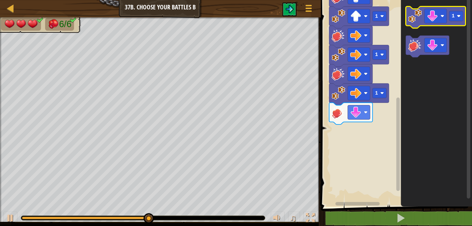
click at [417, 0] on body "Map Junior 37b. Choose Your Battles B Game Menu 1 ההההההההההההההההההההההההההההה…" at bounding box center [236, 0] width 472 height 0
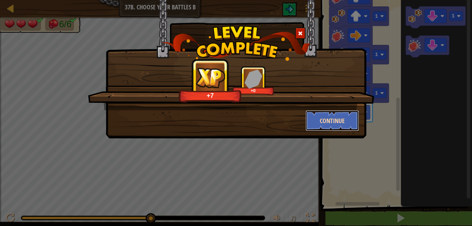
click at [338, 124] on button "Continue" at bounding box center [333, 120] width 54 height 21
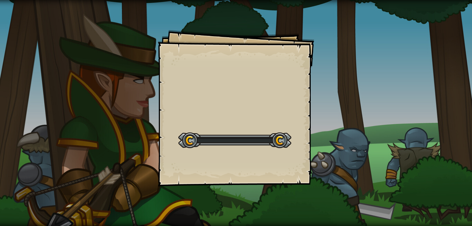
click at [330, 121] on div "Goals Start Level Error loading from server. Try refreshing the page. You'll ne…" at bounding box center [236, 113] width 472 height 226
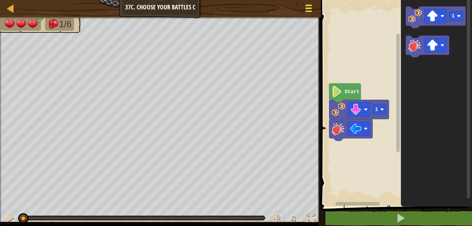
click at [306, 3] on div at bounding box center [308, 8] width 9 height 10
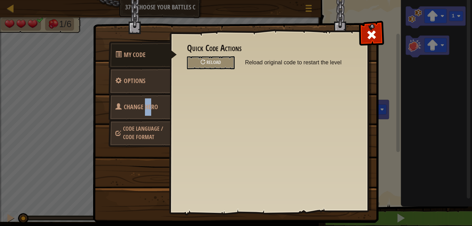
drag, startPoint x: 146, startPoint y: 107, endPoint x: 151, endPoint y: 108, distance: 4.6
click at [151, 108] on span "Change Hero" at bounding box center [141, 107] width 34 height 9
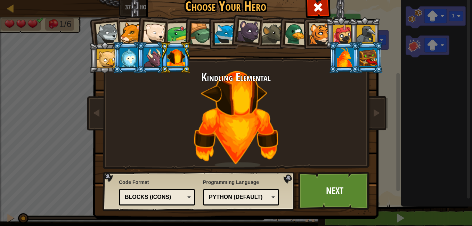
click at [111, 33] on div at bounding box center [107, 33] width 23 height 23
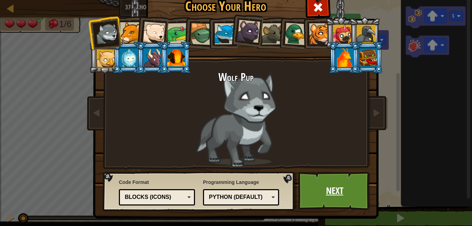
click at [354, 192] on link "Next" at bounding box center [334, 191] width 73 height 38
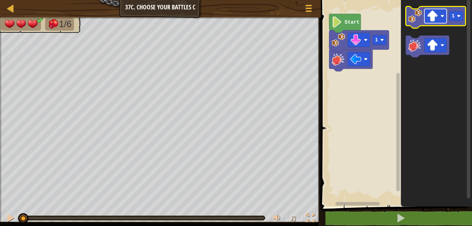
click at [429, 15] on g "Blockly Workspace" at bounding box center [435, 16] width 22 height 14
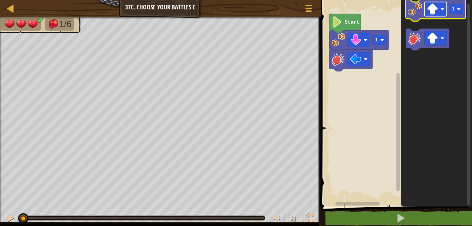
click at [428, 5] on image "Blockly Workspace" at bounding box center [432, 8] width 11 height 11
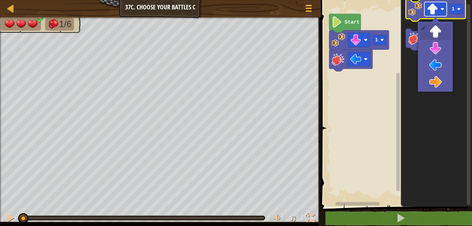
click at [432, 9] on image "Blockly Workspace" at bounding box center [432, 8] width 11 height 11
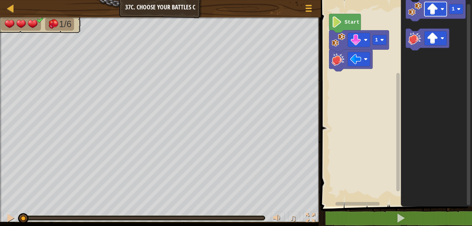
click at [432, 9] on image "Blockly Workspace" at bounding box center [432, 8] width 11 height 11
click at [415, 8] on image "Blockly Workspace" at bounding box center [415, 9] width 14 height 14
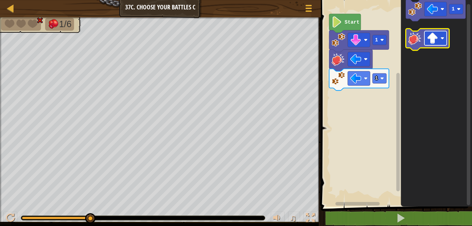
click at [434, 42] on image "Blockly Workspace" at bounding box center [432, 38] width 11 height 11
click at [415, 47] on icon "Blockly Workspace" at bounding box center [427, 40] width 43 height 22
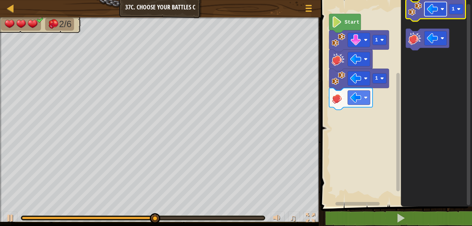
click at [439, 6] on rect "Blockly Workspace" at bounding box center [435, 9] width 22 height 14
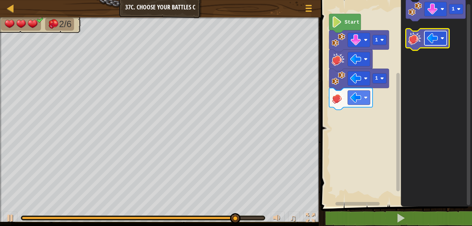
click at [436, 39] on image "Blockly Workspace" at bounding box center [432, 38] width 11 height 11
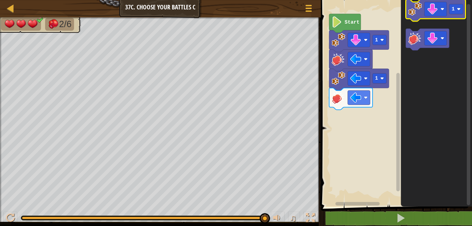
click at [417, 4] on image "Blockly Workspace" at bounding box center [415, 9] width 14 height 14
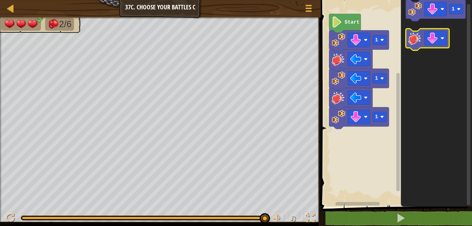
click at [417, 43] on image "Blockly Workspace" at bounding box center [415, 38] width 14 height 14
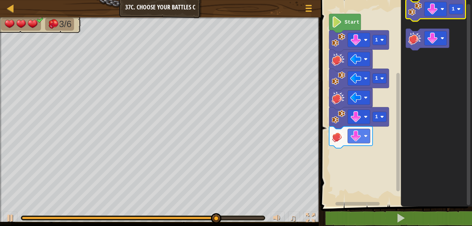
click at [414, 9] on image "Blockly Workspace" at bounding box center [415, 9] width 14 height 14
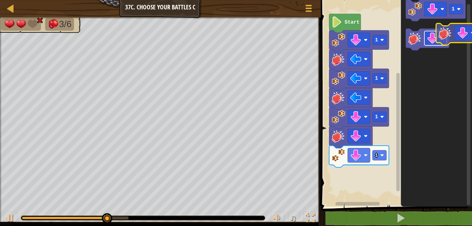
click at [466, 0] on html "Map Junior 37c. Choose Your Battles C Game Menu 1 ההההההההההההההההההההההההההההה…" at bounding box center [236, 0] width 472 height 0
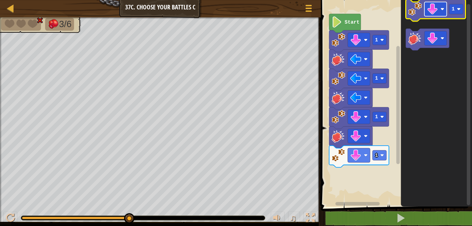
click at [429, 11] on image "Blockly Workspace" at bounding box center [432, 8] width 11 height 11
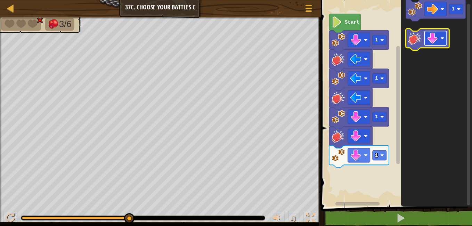
click at [435, 41] on image "Blockly Workspace" at bounding box center [432, 38] width 11 height 11
click at [423, 50] on g "1" at bounding box center [436, 25] width 60 height 51
click at [411, 41] on image "Blockly Workspace" at bounding box center [415, 38] width 14 height 14
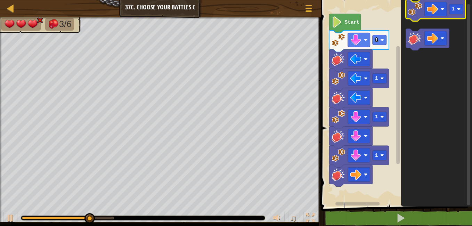
click at [407, 8] on icon "Blockly Workspace" at bounding box center [436, 11] width 60 height 22
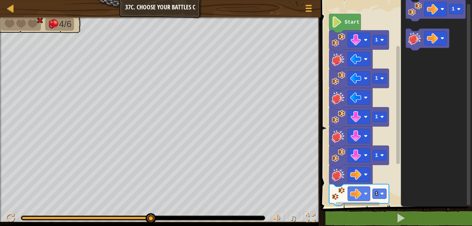
click at [430, 26] on icon "Blockly Workspace" at bounding box center [436, 102] width 71 height 210
click at [442, 41] on rect "Blockly Workspace" at bounding box center [435, 38] width 22 height 14
click at [413, 37] on image "Blockly Workspace" at bounding box center [415, 38] width 14 height 14
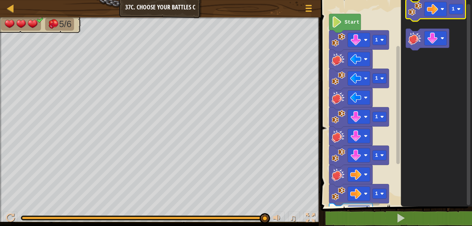
click at [409, 12] on image "Blockly Workspace" at bounding box center [415, 9] width 14 height 14
click at [404, 11] on icon "Blockly Workspace" at bounding box center [436, 102] width 71 height 210
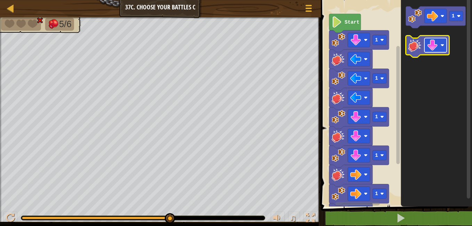
click at [441, 37] on g "Blockly Workspace" at bounding box center [427, 46] width 43 height 22
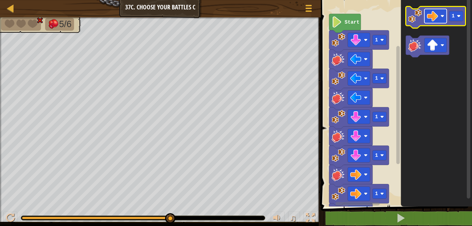
click at [444, 18] on rect "Blockly Workspace" at bounding box center [435, 16] width 22 height 14
click at [463, 18] on rect "Blockly Workspace" at bounding box center [456, 16] width 14 height 10
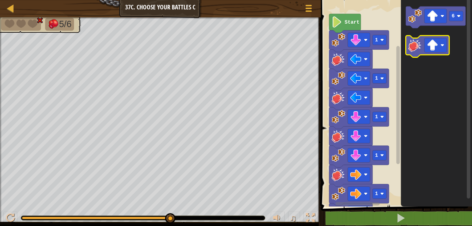
click at [420, 38] on icon "Blockly Workspace" at bounding box center [427, 46] width 43 height 22
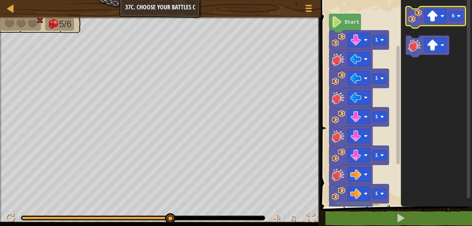
click at [417, 11] on image "Blockly Workspace" at bounding box center [415, 16] width 14 height 14
click at [416, 11] on image "Blockly Workspace" at bounding box center [415, 16] width 14 height 14
click at [416, 10] on image "Blockly Workspace" at bounding box center [415, 16] width 14 height 14
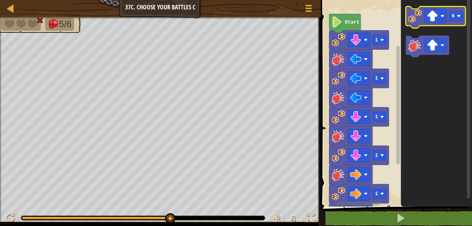
click at [414, 9] on g "6" at bounding box center [436, 32] width 60 height 51
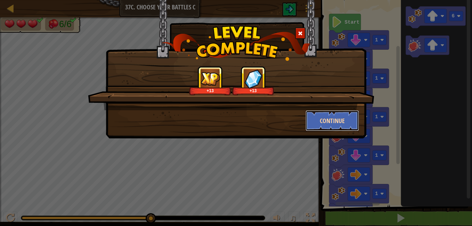
click at [341, 120] on button "Continue" at bounding box center [333, 120] width 54 height 21
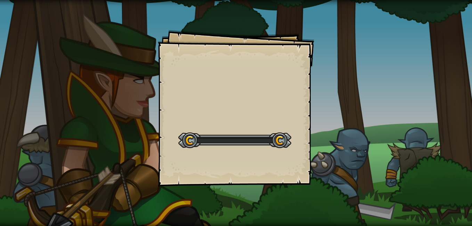
click at [341, 120] on div "Goals Start Level Error loading from server. Try refreshing the page. You'll ne…" at bounding box center [236, 113] width 472 height 226
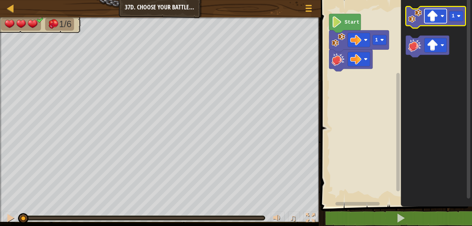
click at [433, 11] on image "Blockly Workspace" at bounding box center [432, 15] width 11 height 11
click at [425, 23] on rect "Blockly Workspace" at bounding box center [435, 16] width 22 height 14
click at [419, 19] on image "Blockly Workspace" at bounding box center [415, 16] width 14 height 14
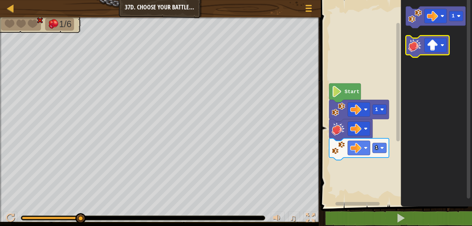
click at [432, 38] on icon "Blockly Workspace" at bounding box center [427, 46] width 43 height 22
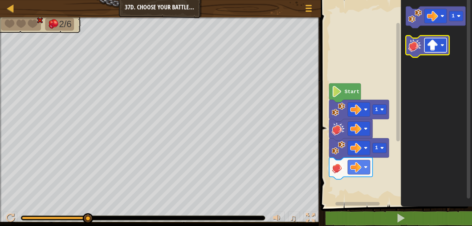
click at [443, 38] on rect "Blockly Workspace" at bounding box center [435, 45] width 22 height 14
click at [410, 41] on image "Blockly Workspace" at bounding box center [415, 45] width 14 height 14
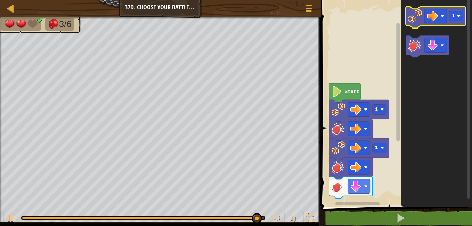
click at [419, 14] on image "Blockly Workspace" at bounding box center [415, 16] width 14 height 14
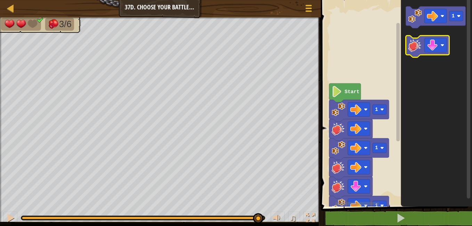
click at [423, 46] on icon "Blockly Workspace" at bounding box center [427, 46] width 43 height 22
click at [440, 47] on rect "Blockly Workspace" at bounding box center [435, 45] width 22 height 14
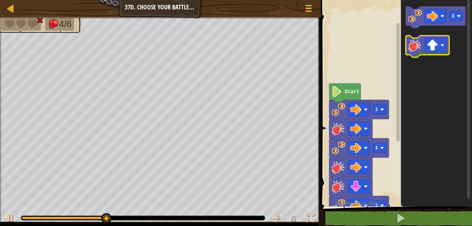
click at [409, 47] on image "Blockly Workspace" at bounding box center [415, 45] width 14 height 14
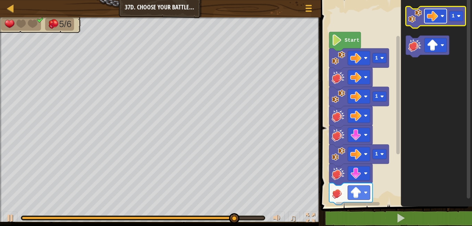
click at [431, 12] on image "Blockly Workspace" at bounding box center [432, 15] width 11 height 11
click at [417, 22] on image "Blockly Workspace" at bounding box center [415, 16] width 14 height 14
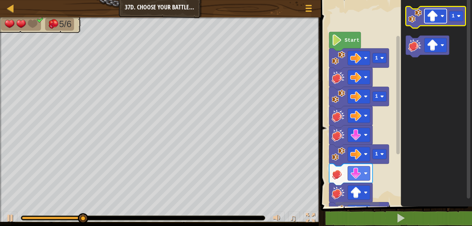
click at [435, 18] on image "Blockly Workspace" at bounding box center [432, 15] width 11 height 11
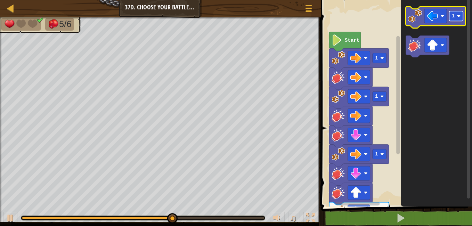
click at [453, 15] on text "1" at bounding box center [453, 16] width 3 height 6
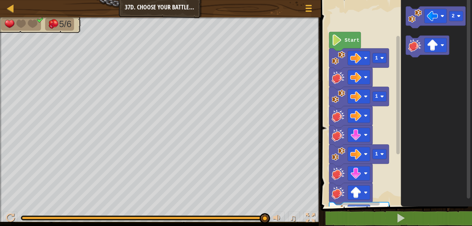
click at [406, 18] on icon "Blockly Workspace" at bounding box center [436, 102] width 71 height 210
click at [412, 12] on image "Blockly Workspace" at bounding box center [415, 16] width 14 height 14
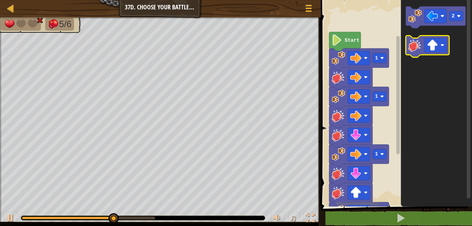
click at [418, 47] on image "Blockly Workspace" at bounding box center [415, 45] width 14 height 14
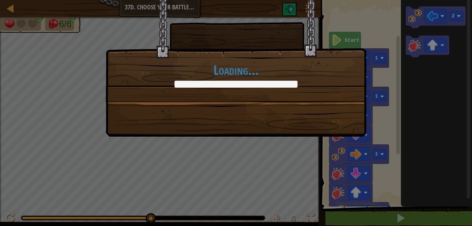
click at [414, 1] on body "Map Junior 37d. Choose Your Battles D Game Menu 1 ההההההההההההההההההההההההההההה…" at bounding box center [236, 0] width 472 height 1
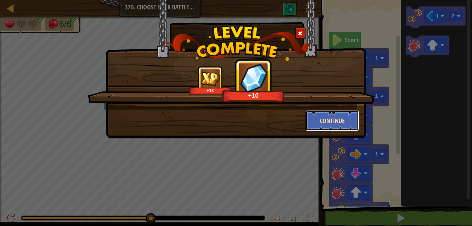
click at [325, 127] on button "Continue" at bounding box center [333, 120] width 54 height 21
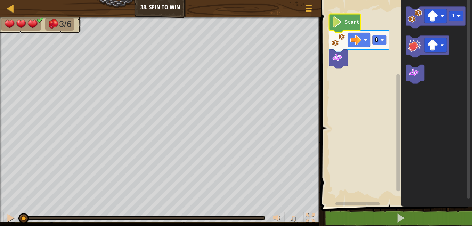
click at [349, 16] on icon "Blockly Workspace" at bounding box center [345, 23] width 32 height 19
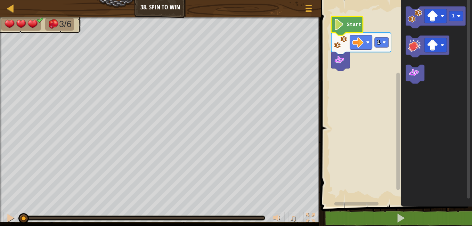
click at [355, 13] on rect "Blockly Workspace" at bounding box center [395, 102] width 153 height 210
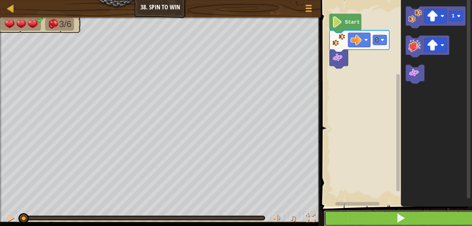
click at [404, 215] on span at bounding box center [401, 218] width 10 height 10
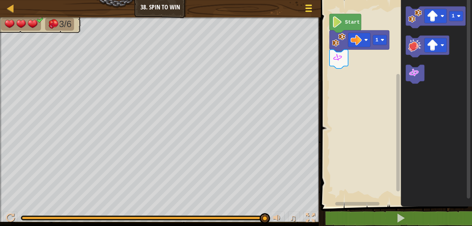
click at [309, 5] on div at bounding box center [308, 8] width 9 height 10
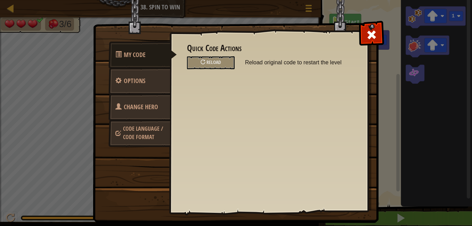
click at [139, 108] on span "Change Hero" at bounding box center [141, 107] width 34 height 9
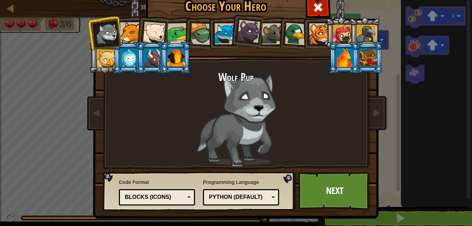
click at [177, 53] on div at bounding box center [176, 57] width 18 height 19
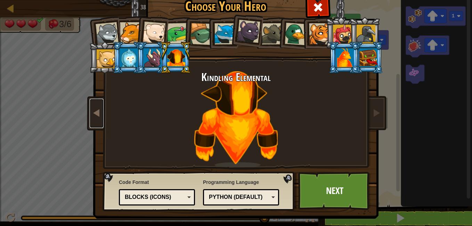
click at [94, 109] on span at bounding box center [96, 112] width 8 height 8
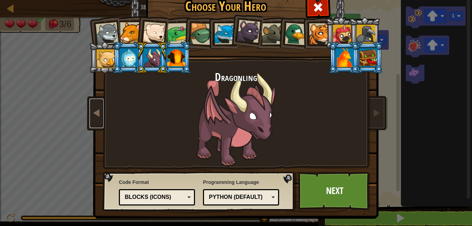
click at [94, 109] on span at bounding box center [96, 112] width 8 height 8
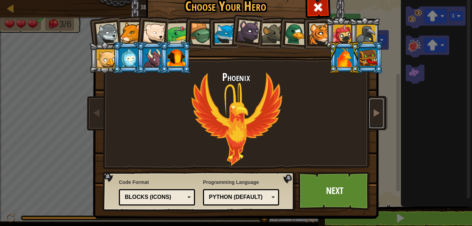
click at [374, 106] on link at bounding box center [377, 113] width 14 height 29
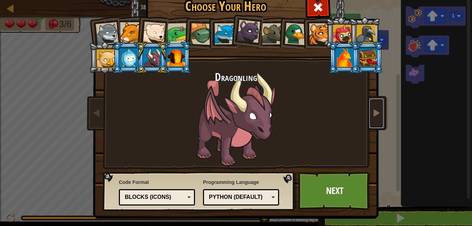
click at [374, 106] on link at bounding box center [377, 113] width 14 height 29
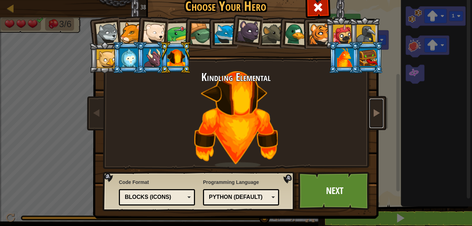
click at [372, 119] on link at bounding box center [377, 113] width 14 height 29
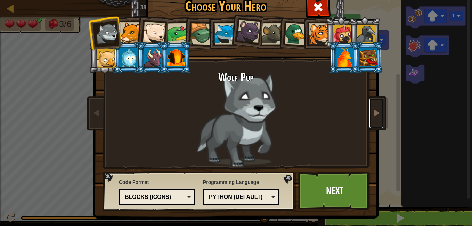
click at [374, 116] on span at bounding box center [376, 112] width 8 height 8
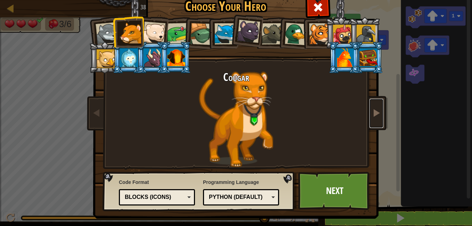
click at [374, 113] on span at bounding box center [376, 112] width 8 height 8
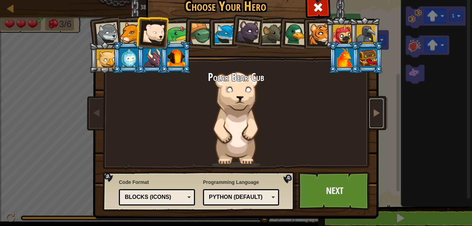
click at [374, 113] on span at bounding box center [376, 112] width 8 height 8
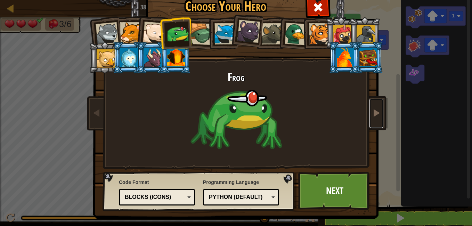
click at [374, 113] on span at bounding box center [376, 112] width 8 height 8
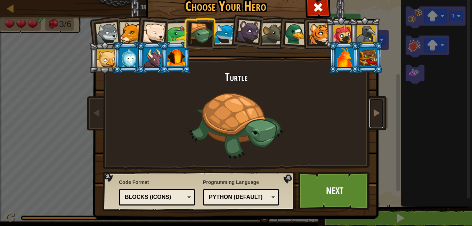
click at [374, 113] on span at bounding box center [376, 112] width 8 height 8
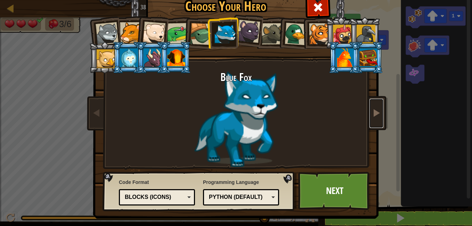
click at [374, 113] on span at bounding box center [376, 112] width 8 height 8
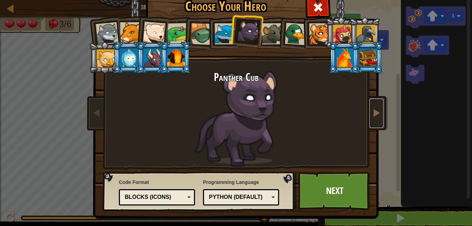
click at [374, 112] on span at bounding box center [376, 112] width 8 height 8
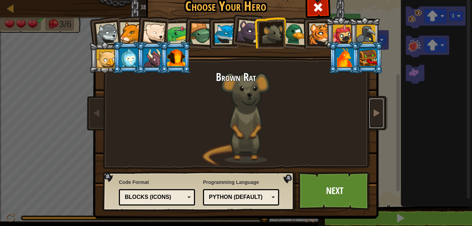
click at [376, 102] on link at bounding box center [377, 113] width 14 height 29
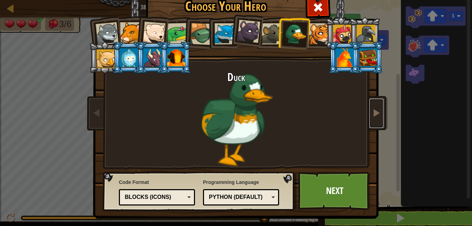
click at [376, 102] on link at bounding box center [377, 113] width 14 height 29
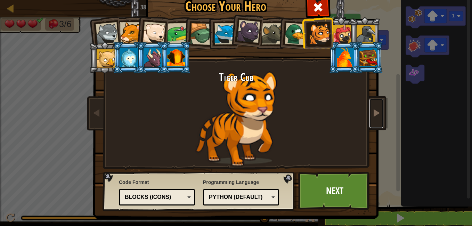
click at [376, 102] on link at bounding box center [377, 113] width 14 height 29
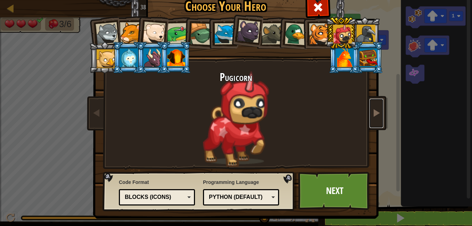
click at [376, 102] on link at bounding box center [377, 113] width 14 height 29
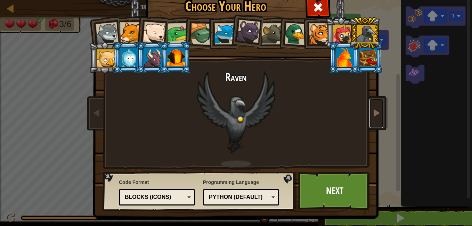
click at [376, 103] on link at bounding box center [377, 113] width 14 height 29
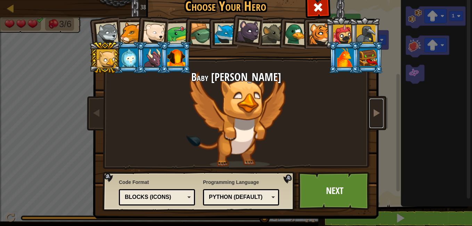
click at [376, 106] on link at bounding box center [377, 113] width 14 height 29
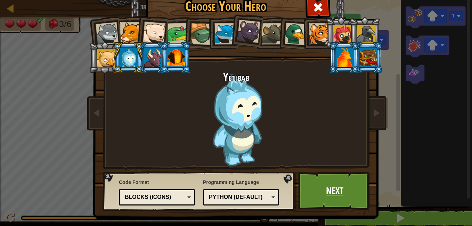
click at [324, 188] on link "Next" at bounding box center [334, 191] width 73 height 38
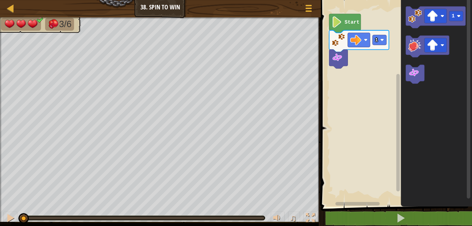
click at [417, 99] on icon "1" at bounding box center [436, 102] width 71 height 210
click at [417, 82] on icon "Blockly Workspace" at bounding box center [415, 74] width 18 height 19
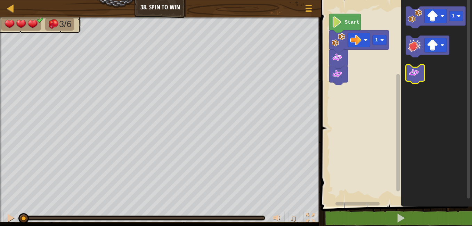
click at [417, 82] on icon "Blockly Workspace" at bounding box center [415, 74] width 18 height 19
click at [419, 83] on g "1" at bounding box center [436, 45] width 60 height 77
click at [419, 83] on rect "Blockly Workspace" at bounding box center [415, 74] width 18 height 19
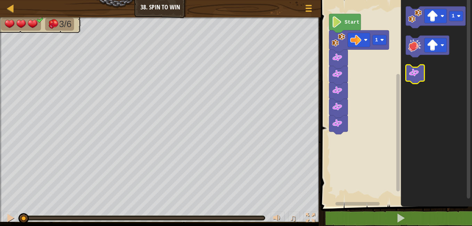
click at [419, 83] on rect "Blockly Workspace" at bounding box center [415, 74] width 18 height 19
click at [412, 65] on rect "Blockly Workspace" at bounding box center [415, 74] width 18 height 19
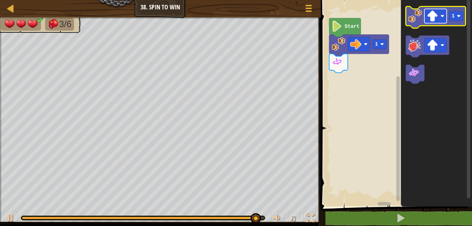
click at [442, 19] on rect "Blockly Workspace" at bounding box center [435, 16] width 22 height 14
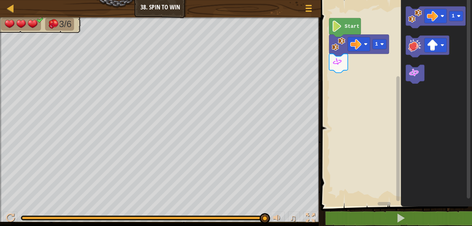
click at [444, 95] on icon "Blockly Workspace" at bounding box center [436, 102] width 71 height 210
click at [416, 14] on image "Blockly Workspace" at bounding box center [415, 16] width 14 height 14
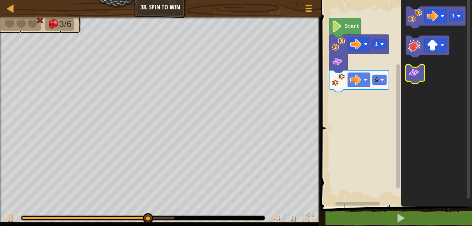
click at [417, 73] on image "Blockly Workspace" at bounding box center [413, 72] width 11 height 11
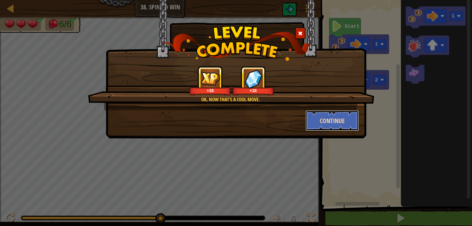
click at [326, 119] on button "Continue" at bounding box center [333, 120] width 54 height 21
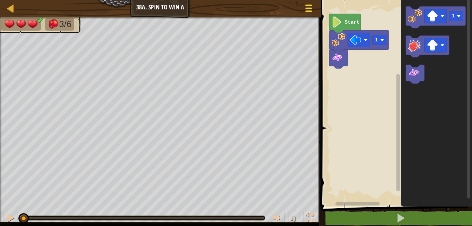
click at [309, 12] on div at bounding box center [308, 8] width 9 height 10
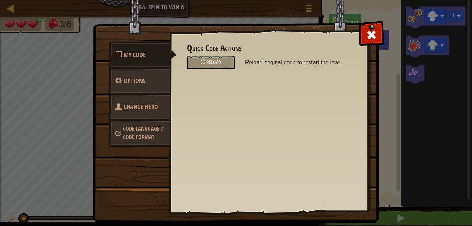
click at [145, 109] on span "Change Hero" at bounding box center [141, 107] width 34 height 9
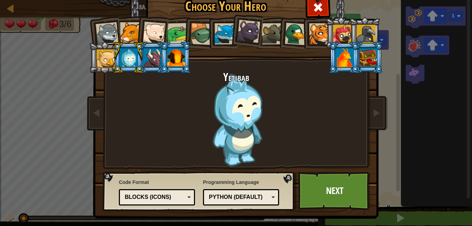
click at [342, 52] on div at bounding box center [345, 57] width 18 height 19
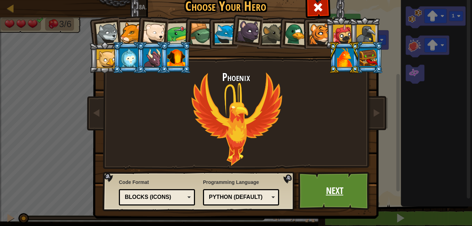
click at [332, 188] on link "Next" at bounding box center [334, 191] width 73 height 38
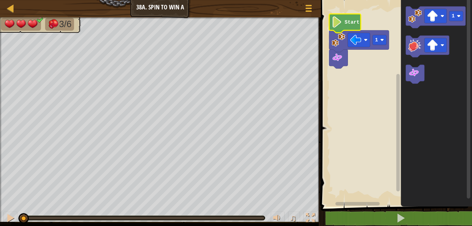
click at [350, 24] on text "Start" at bounding box center [352, 22] width 15 height 6
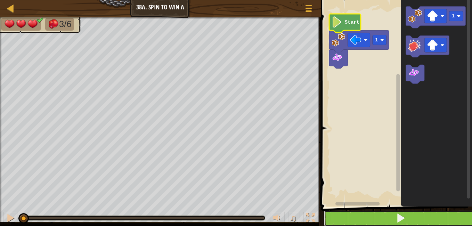
click at [378, 219] on button at bounding box center [400, 218] width 153 height 16
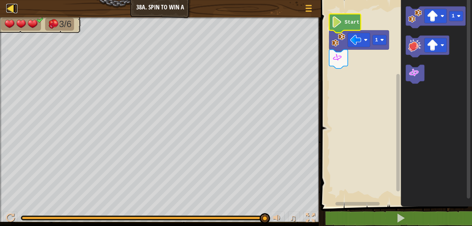
click at [12, 6] on div at bounding box center [10, 8] width 9 height 9
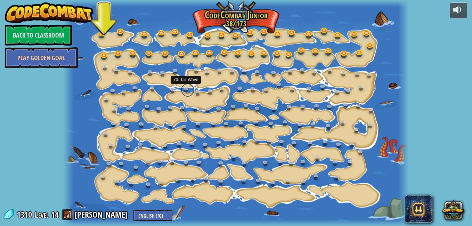
click at [185, 88] on link at bounding box center [188, 90] width 14 height 14
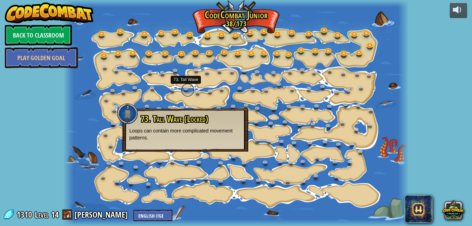
click at [185, 88] on link at bounding box center [188, 90] width 14 height 14
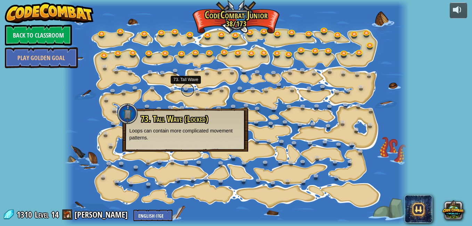
click at [185, 88] on link at bounding box center [188, 90] width 14 height 14
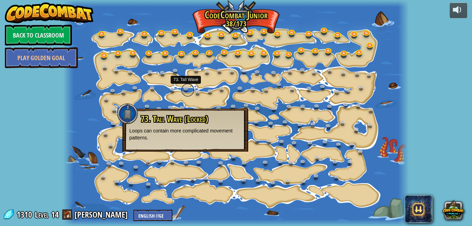
click at [185, 88] on link at bounding box center [188, 90] width 14 height 14
click at [104, 54] on link at bounding box center [105, 55] width 14 height 14
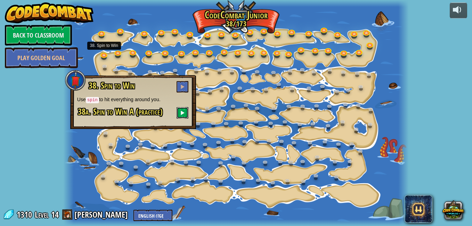
click at [181, 109] on button at bounding box center [183, 112] width 12 height 11
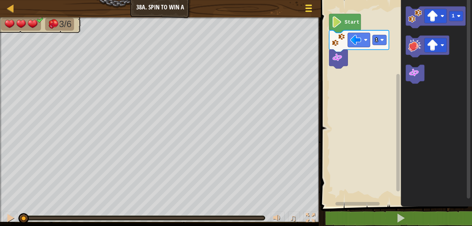
click at [315, 9] on button "Game Menu" at bounding box center [309, 9] width 18 height 17
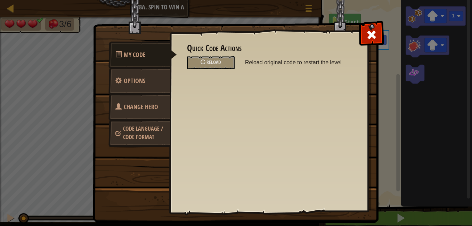
click at [131, 132] on span "Code Language / Code Format" at bounding box center [143, 133] width 40 height 16
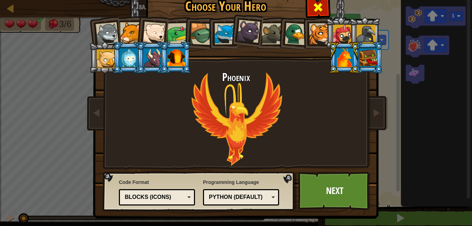
click at [323, 13] on div at bounding box center [318, 6] width 22 height 22
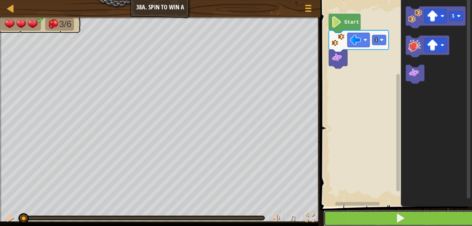
click at [363, 218] on button at bounding box center [401, 218] width 154 height 16
click at [363, 216] on button at bounding box center [401, 218] width 154 height 16
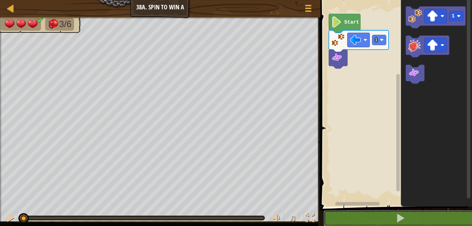
drag, startPoint x: 363, startPoint y: 216, endPoint x: 353, endPoint y: 194, distance: 24.7
click at [361, 209] on div "1 2 3 go ( 'left' , 1 ) spin ( ) הההההההההההההההההההההההההההההההההההההההההההההה…" at bounding box center [395, 117] width 154 height 229
click at [353, 193] on rect "Blockly Workspace" at bounding box center [395, 102] width 154 height 210
click at [354, 193] on rect "Blockly Workspace" at bounding box center [395, 102] width 154 height 210
click at [361, 202] on div "1 Start 1" at bounding box center [395, 102] width 154 height 210
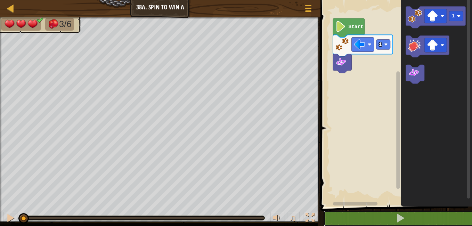
click at [388, 0] on html "Map Junior 38a. Spin to Win A Game Menu 1 ההההההההההההההההההההההההההההההההההההה…" at bounding box center [236, 0] width 472 height 0
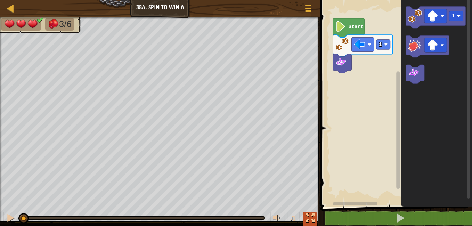
click at [312, 219] on div at bounding box center [310, 217] width 9 height 9
drag, startPoint x: 312, startPoint y: 219, endPoint x: 313, endPoint y: 245, distance: 25.7
click at [313, 0] on html "Map Junior 38a. Spin to Win A Game Menu 1 ההההההההההההההההההההההההההההההההההההה…" at bounding box center [236, 0] width 472 height 0
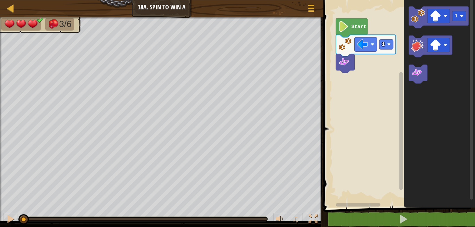
click at [313, 0] on html "Map Junior 38a. Spin to Win A Game Menu 1 ההההההההההההההההההההההההההההההההההההה…" at bounding box center [237, 0] width 475 height 0
click at [0, 0] on div at bounding box center [0, 0] width 0 height 0
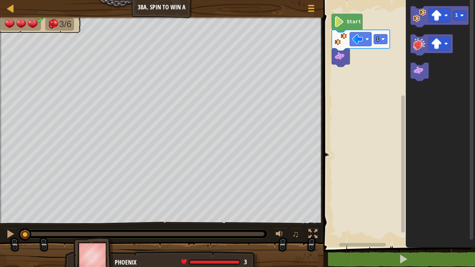
click at [313, 226] on div at bounding box center [161, 259] width 323 height 35
click at [305, 226] on div at bounding box center [161, 259] width 323 height 35
drag, startPoint x: 305, startPoint y: 248, endPoint x: 293, endPoint y: 249, distance: 11.9
click at [293, 226] on div at bounding box center [161, 259] width 323 height 35
drag, startPoint x: 293, startPoint y: 249, endPoint x: 291, endPoint y: 246, distance: 3.9
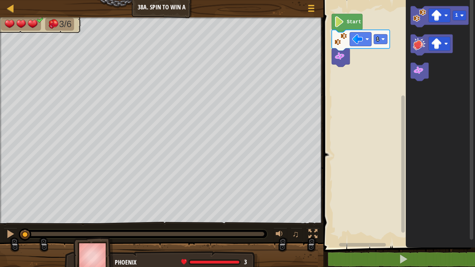
drag, startPoint x: 291, startPoint y: 246, endPoint x: 290, endPoint y: 239, distance: 7.3
click at [290, 226] on div "♫" at bounding box center [295, 235] width 50 height 14
drag, startPoint x: 289, startPoint y: 248, endPoint x: 292, endPoint y: 253, distance: 6.1
click at [292, 226] on div "3/6 ♫ Phoenix 3 x: 38 y: 14 x: 30 y: 14 action: move" at bounding box center [237, 143] width 475 height 253
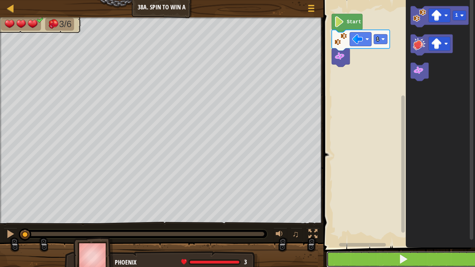
click at [391, 226] on button at bounding box center [403, 259] width 154 height 16
click at [375, 226] on button at bounding box center [403, 259] width 154 height 16
click at [404, 226] on span at bounding box center [403, 259] width 10 height 10
click at [403, 226] on span at bounding box center [403, 259] width 10 height 10
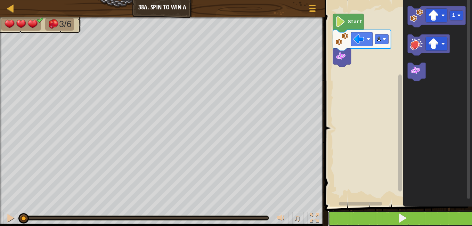
click at [404, 217] on span at bounding box center [403, 218] width 10 height 10
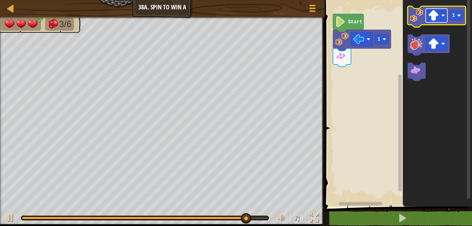
click at [430, 14] on image "Blockly Workspace" at bounding box center [433, 15] width 11 height 11
click at [420, 13] on image "Blockly Workspace" at bounding box center [416, 15] width 13 height 13
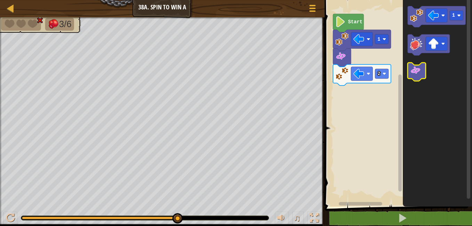
click at [425, 74] on icon "Blockly Workspace" at bounding box center [417, 72] width 18 height 18
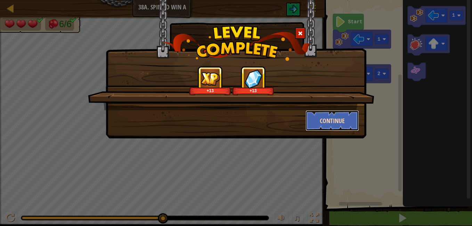
click at [322, 120] on button "Continue" at bounding box center [333, 120] width 54 height 21
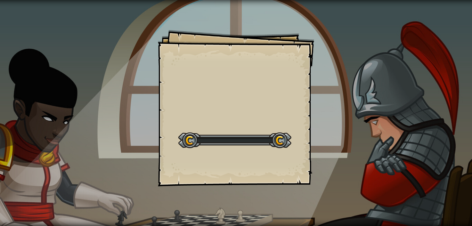
drag, startPoint x: 322, startPoint y: 120, endPoint x: 327, endPoint y: 131, distance: 12.3
click at [327, 134] on div "Goals Start Level Error loading from server. Try refreshing the page. You'll ne…" at bounding box center [236, 113] width 472 height 226
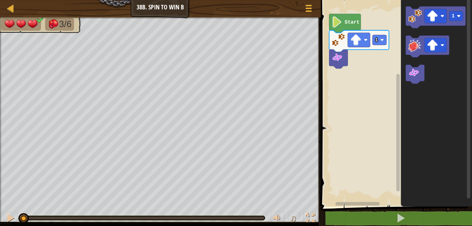
click at [225, 0] on html "Map Junior 38b. Spin to Win B Game Menu 1 ההההההההההההההההההההההההההההההההההההה…" at bounding box center [236, 0] width 472 height 0
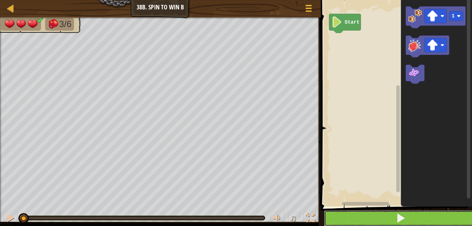
click at [399, 218] on span at bounding box center [401, 218] width 10 height 10
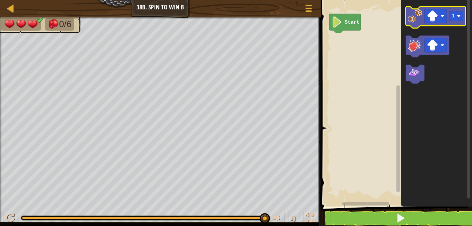
click at [411, 20] on image "Blockly Workspace" at bounding box center [415, 16] width 14 height 14
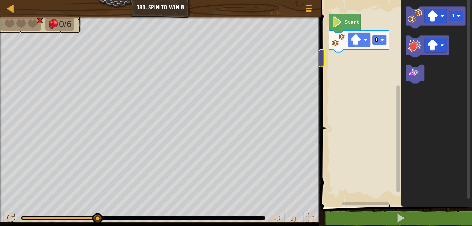
click at [319, 60] on div "Start 1 1" at bounding box center [395, 102] width 153 height 210
click at [372, 67] on div "Start 1 1" at bounding box center [395, 102] width 153 height 210
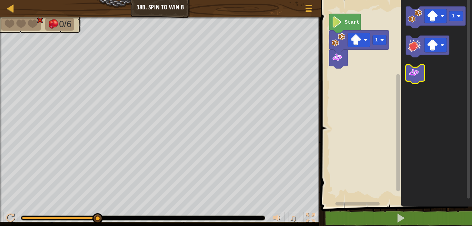
click at [416, 81] on icon "Blockly Workspace" at bounding box center [415, 74] width 18 height 19
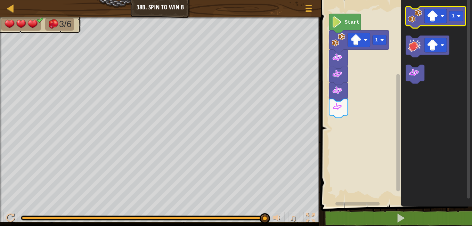
click at [413, 24] on icon "Blockly Workspace" at bounding box center [436, 18] width 60 height 22
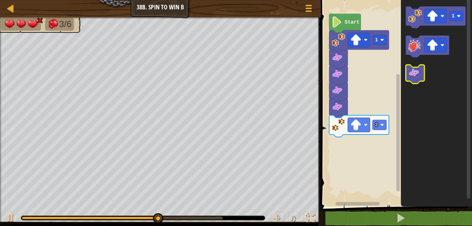
click at [417, 74] on image "Blockly Workspace" at bounding box center [413, 72] width 11 height 11
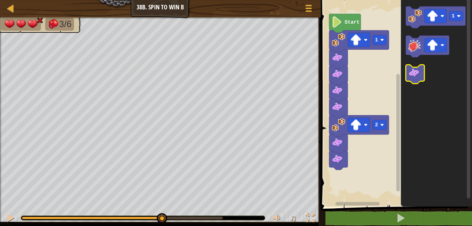
click at [417, 74] on image "Blockly Workspace" at bounding box center [413, 72] width 11 height 11
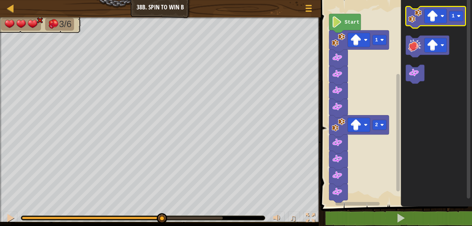
click at [421, 11] on image "Blockly Workspace" at bounding box center [415, 16] width 14 height 14
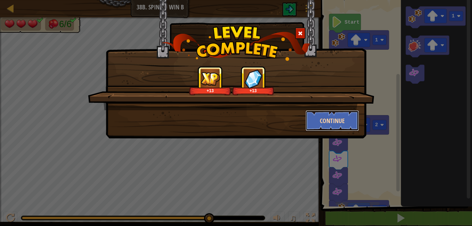
click at [326, 115] on button "Continue" at bounding box center [333, 120] width 54 height 21
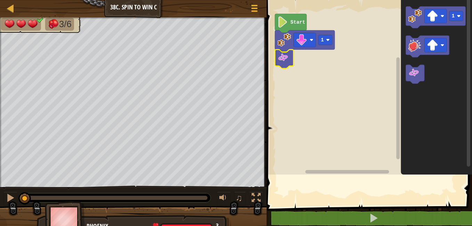
click at [267, 60] on div "3/6" at bounding box center [133, 102] width 267 height 170
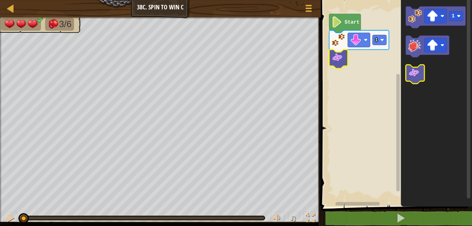
click at [412, 73] on image "Blockly Workspace" at bounding box center [413, 72] width 11 height 11
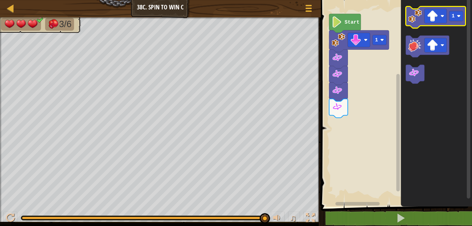
click at [417, 15] on image "Blockly Workspace" at bounding box center [415, 16] width 14 height 14
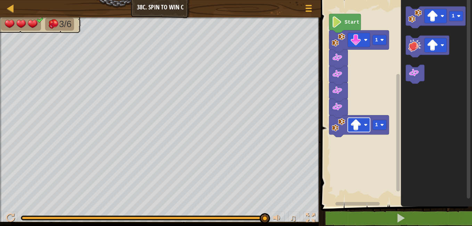
click at [357, 123] on image "Blockly Workspace" at bounding box center [355, 124] width 11 height 11
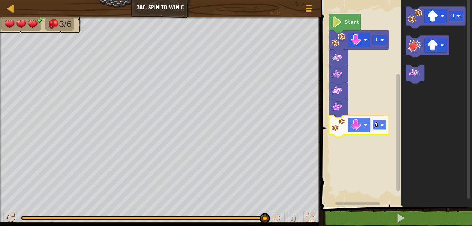
click at [380, 121] on rect "Blockly Workspace" at bounding box center [380, 125] width 14 height 10
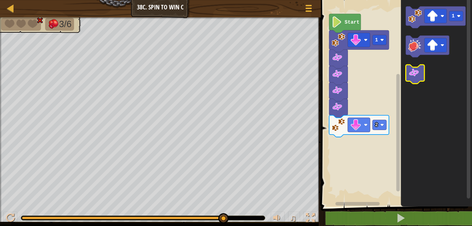
click at [415, 69] on image "Blockly Workspace" at bounding box center [413, 72] width 11 height 11
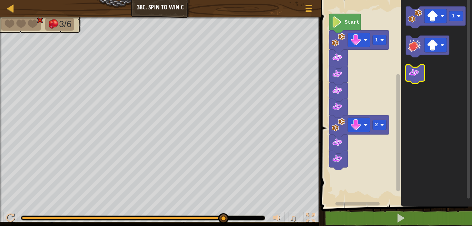
click at [415, 69] on image "Blockly Workspace" at bounding box center [413, 72] width 11 height 11
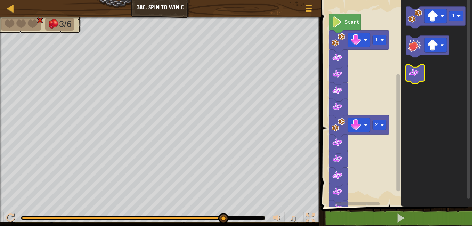
click at [415, 69] on image "Blockly Workspace" at bounding box center [413, 72] width 11 height 11
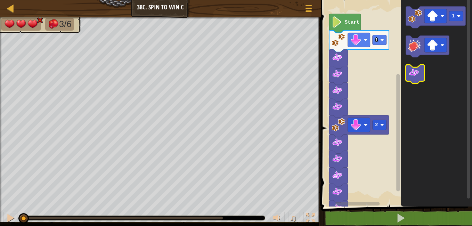
click at [415, 69] on image "Blockly Workspace" at bounding box center [413, 72] width 11 height 11
click at [415, 68] on image "Blockly Workspace" at bounding box center [413, 72] width 11 height 11
click at [386, 1] on rect "Blockly Workspace" at bounding box center [395, 102] width 153 height 210
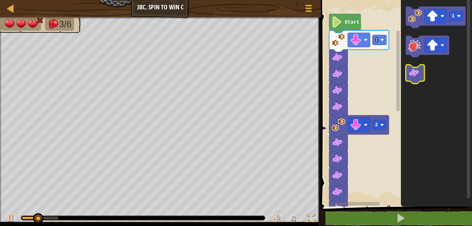
click at [416, 80] on g "Blockly Workspace" at bounding box center [415, 74] width 18 height 19
click at [416, 80] on icon "Blockly Workspace" at bounding box center [415, 74] width 18 height 19
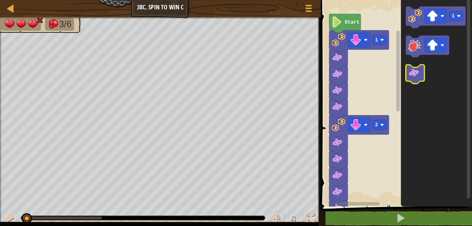
click at [416, 80] on icon "Blockly Workspace" at bounding box center [415, 74] width 18 height 19
click at [416, 81] on icon "Blockly Workspace" at bounding box center [415, 74] width 18 height 19
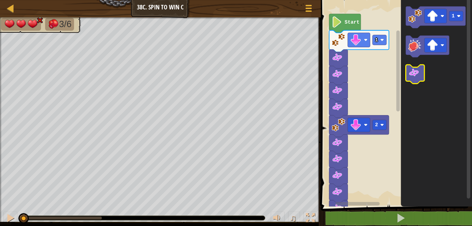
click at [416, 81] on icon "Blockly Workspace" at bounding box center [415, 74] width 18 height 19
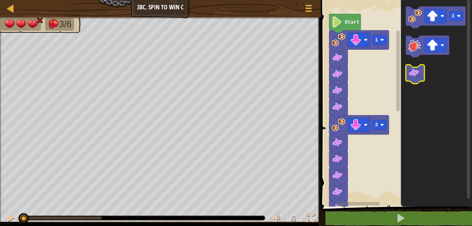
click at [416, 81] on icon "Blockly Workspace" at bounding box center [415, 74] width 18 height 19
click at [415, 80] on icon "Blockly Workspace" at bounding box center [415, 74] width 18 height 19
click at [410, 81] on icon "Blockly Workspace" at bounding box center [415, 74] width 18 height 19
click at [407, 81] on icon "Blockly Workspace" at bounding box center [415, 74] width 18 height 19
click at [407, 81] on g "Blockly Workspace" at bounding box center [415, 74] width 18 height 19
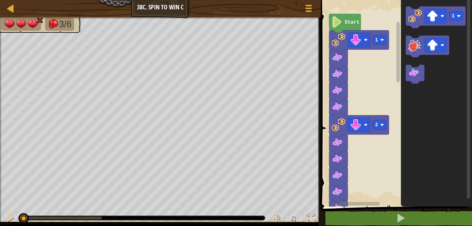
click at [414, 82] on icon "Blockly Workspace" at bounding box center [415, 74] width 18 height 19
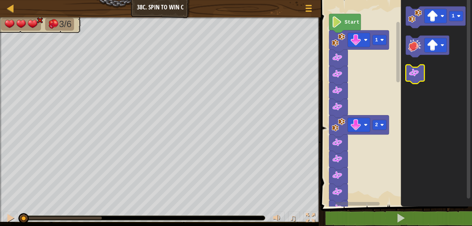
click at [414, 82] on icon "Blockly Workspace" at bounding box center [415, 74] width 18 height 19
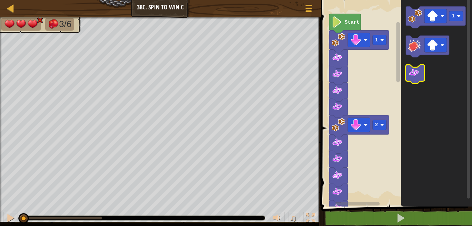
click at [414, 82] on icon "Blockly Workspace" at bounding box center [415, 74] width 18 height 19
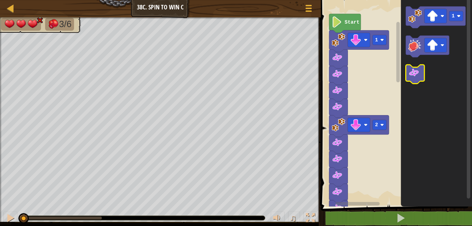
click at [414, 82] on icon "Blockly Workspace" at bounding box center [415, 74] width 18 height 19
click at [413, 81] on icon "Blockly Workspace" at bounding box center [415, 74] width 18 height 19
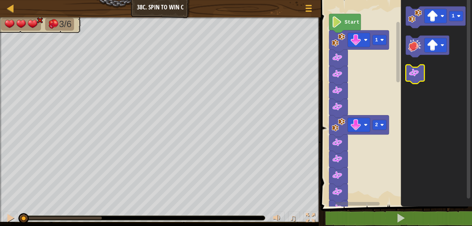
click at [411, 80] on icon "Blockly Workspace" at bounding box center [415, 74] width 18 height 19
click at [410, 79] on icon "Blockly Workspace" at bounding box center [415, 74] width 18 height 19
click at [407, 74] on g "Blockly Workspace" at bounding box center [415, 74] width 18 height 19
click at [405, 69] on icon "Blockly Workspace" at bounding box center [436, 102] width 71 height 210
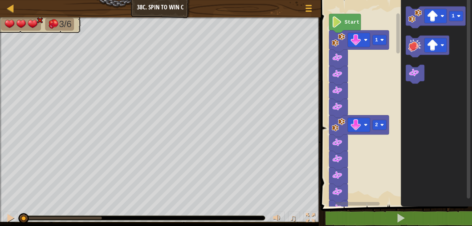
click at [405, 69] on icon "Blockly Workspace" at bounding box center [436, 102] width 71 height 210
click at [404, 69] on icon "Blockly Workspace" at bounding box center [436, 102] width 71 height 210
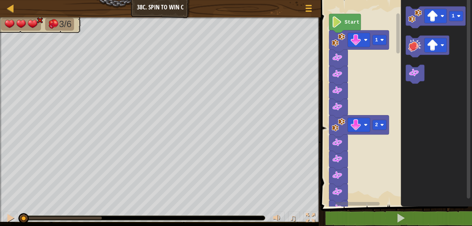
click at [396, 57] on rect "Blockly Workspace" at bounding box center [398, 99] width 5 height 204
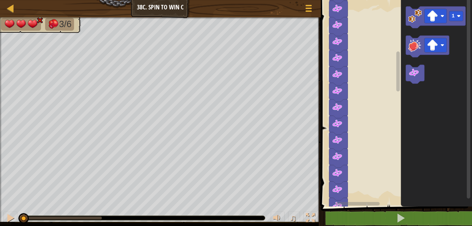
click at [393, 46] on rect "Blockly Workspace" at bounding box center [395, 102] width 153 height 210
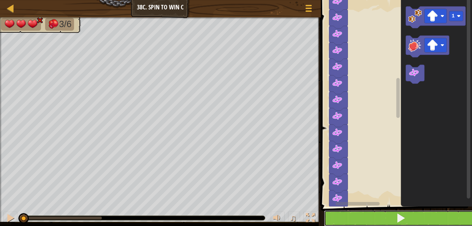
click at [376, 217] on button at bounding box center [400, 218] width 153 height 16
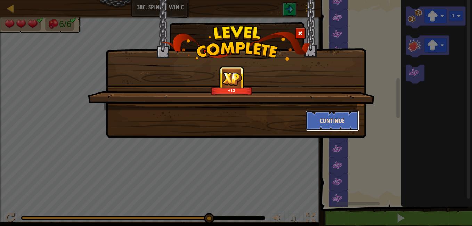
click at [332, 120] on button "Continue" at bounding box center [333, 120] width 54 height 21
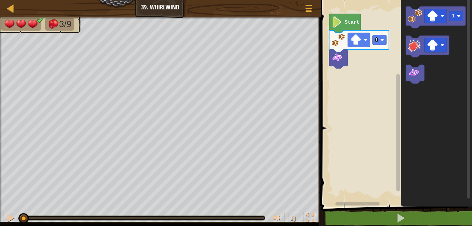
click at [118, 0] on html "Map Junior 39. Whirlwind Game Menu 1 הההההההההההההההההההההההההההההההההההההההההה…" at bounding box center [236, 0] width 472 height 0
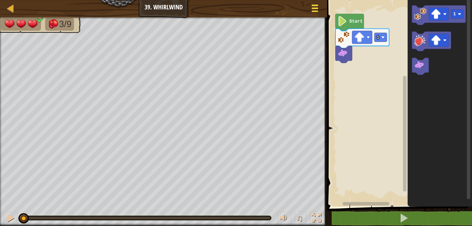
click at [318, 7] on div at bounding box center [314, 8] width 9 height 10
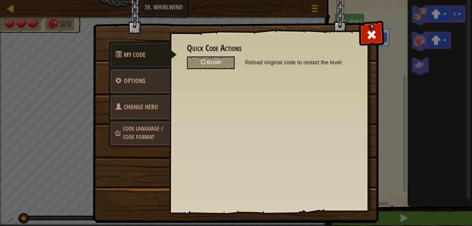
click at [143, 107] on span "Change Hero" at bounding box center [141, 107] width 34 height 9
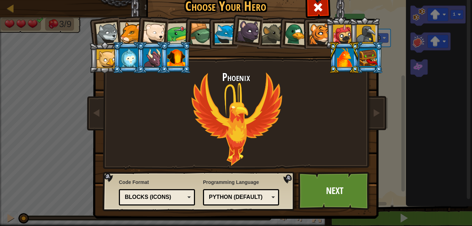
click at [187, 196] on div "Blocks (Icons)" at bounding box center [156, 197] width 67 height 11
click at [330, 194] on link "Next" at bounding box center [334, 191] width 73 height 38
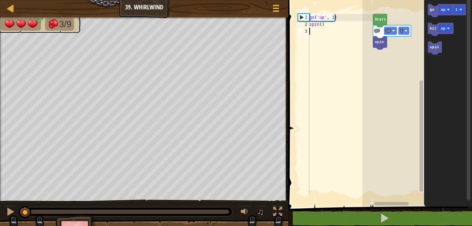
click at [334, 34] on div "go ( 'up' , 1 ) spin ( )" at bounding box center [340, 111] width 65 height 195
type textarea "s"
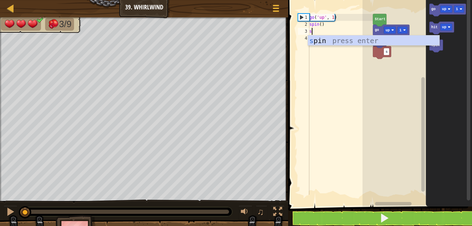
scroll to position [3, 0]
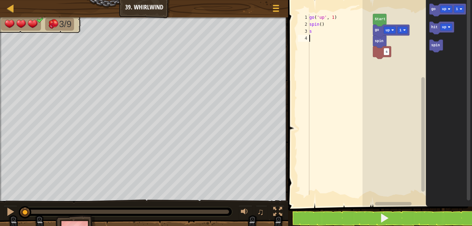
click at [322, 64] on div "go ( 'up' , 1 ) spin ( ) s" at bounding box center [340, 111] width 65 height 195
type textarea "s"
click at [279, 9] on div at bounding box center [275, 8] width 9 height 10
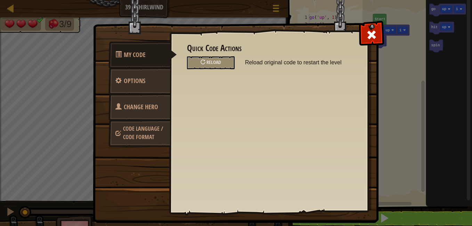
click at [145, 108] on span "Change Hero" at bounding box center [141, 107] width 34 height 9
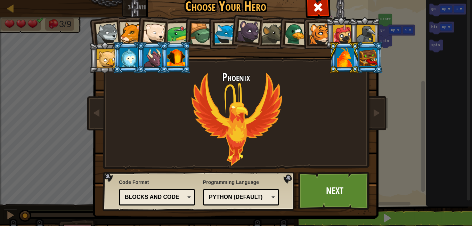
click at [182, 192] on div "Blocks and code" at bounding box center [156, 197] width 67 height 11
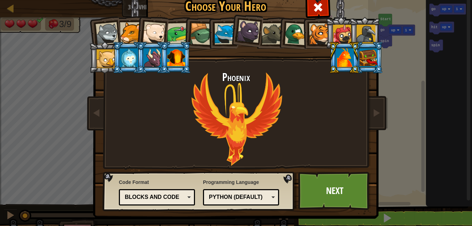
click at [385, 139] on div "Choose Your Hero 1336 Wolf Pup Cougar Polar Bear Cub Frog Turtle Blue Fox Panth…" at bounding box center [236, 113] width 472 height 226
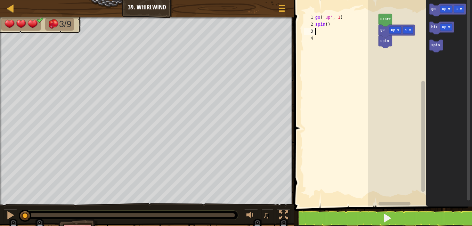
click at [329, 30] on div "go ( 'up' , 1 ) spin ( )" at bounding box center [346, 111] width 65 height 195
type textarea "g"
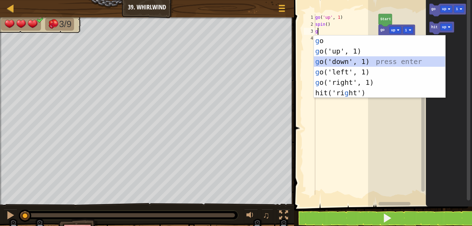
click at [345, 60] on div "g o press enter g o('up', 1) press enter g o('down', 1) press enter g o('left',…" at bounding box center [379, 76] width 131 height 83
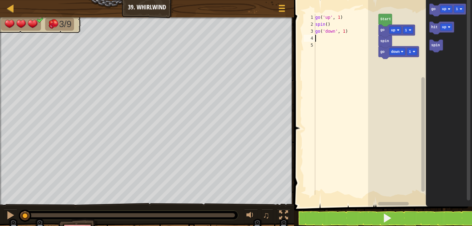
type textarea "g"
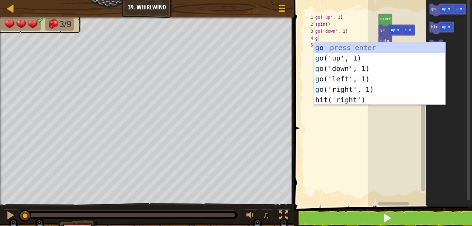
click at [345, 161] on div "go ( 'up' , 1 ) spin ( ) go ( 'down' , 1 ) g" at bounding box center [346, 111] width 65 height 195
